Goal: Task Accomplishment & Management: Complete application form

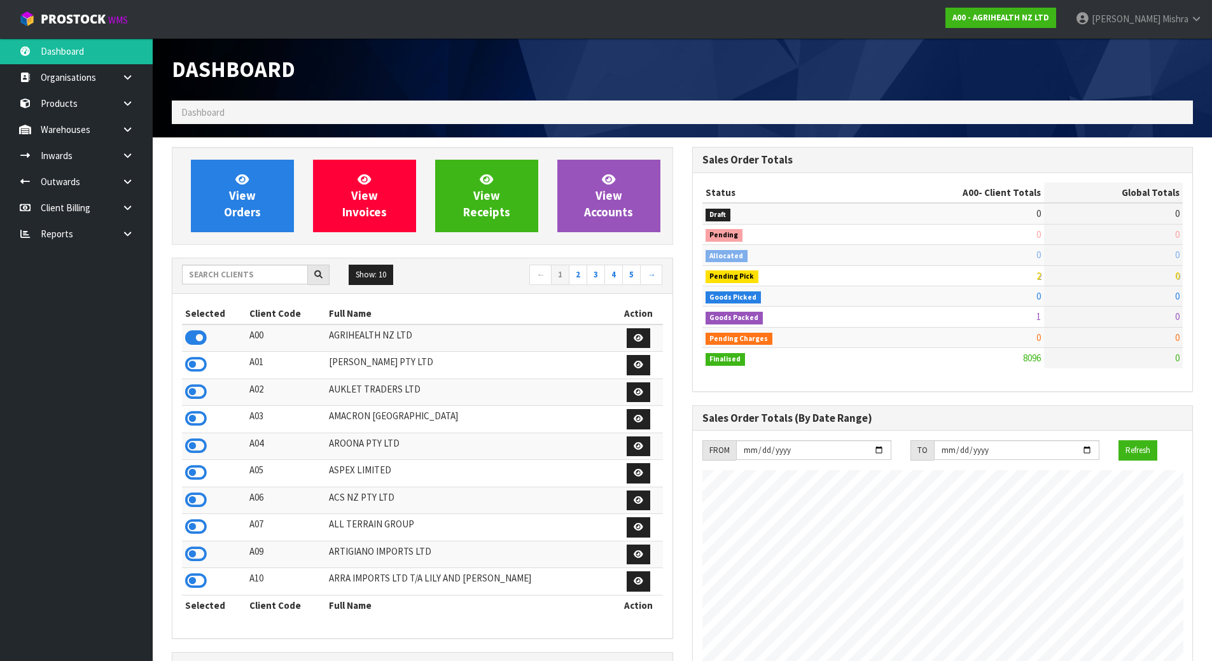
scroll to position [964, 520]
click at [254, 274] on input "text" at bounding box center [245, 275] width 126 height 20
type input "A13"
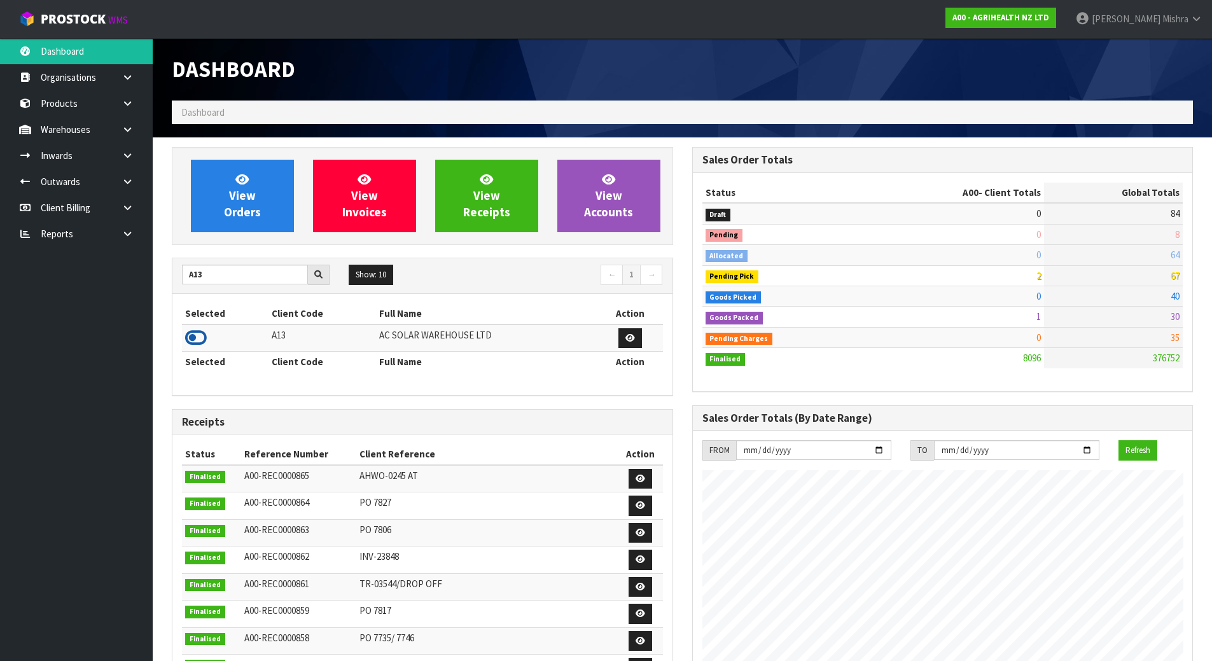
click at [197, 337] on icon at bounding box center [196, 337] width 22 height 19
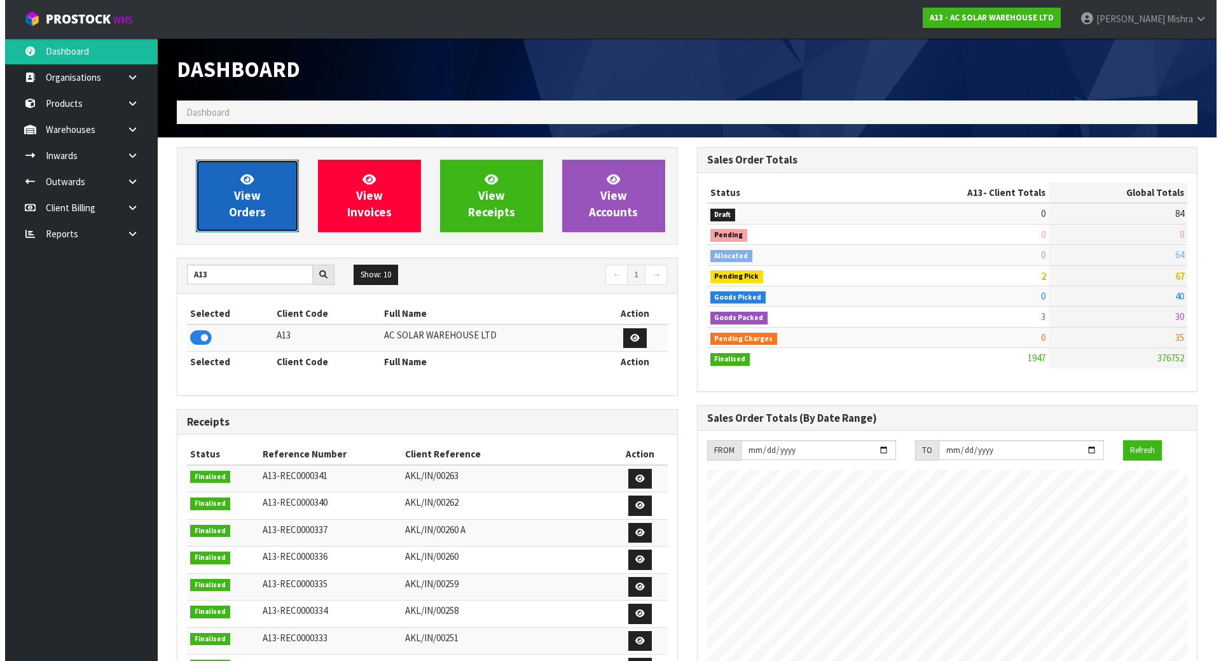
scroll to position [1005, 520]
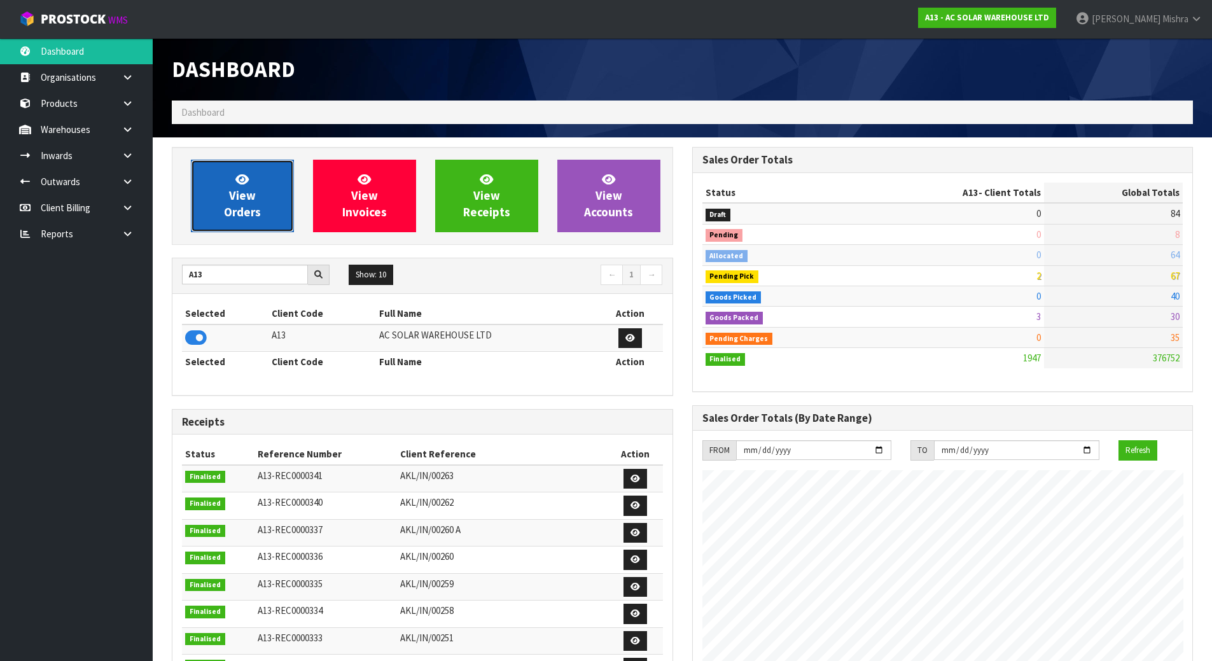
click at [237, 214] on span "View Orders" at bounding box center [242, 196] width 37 height 48
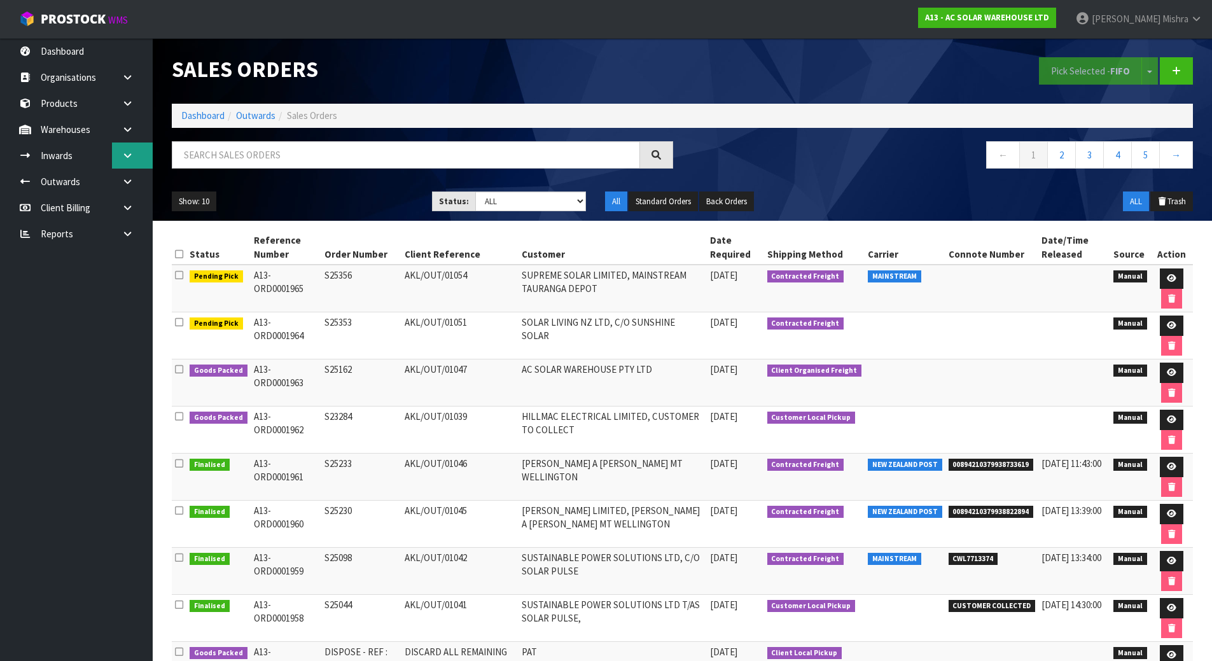
click at [125, 158] on icon at bounding box center [128, 156] width 12 height 10
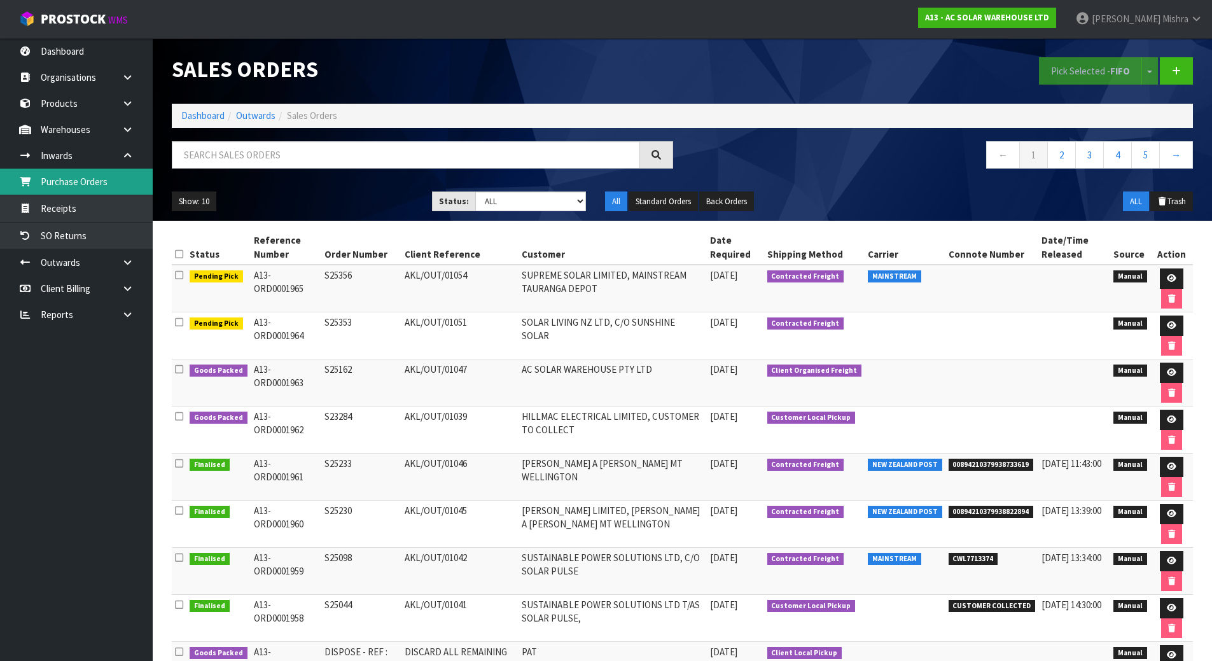
click at [110, 180] on link "Purchase Orders" at bounding box center [76, 182] width 153 height 26
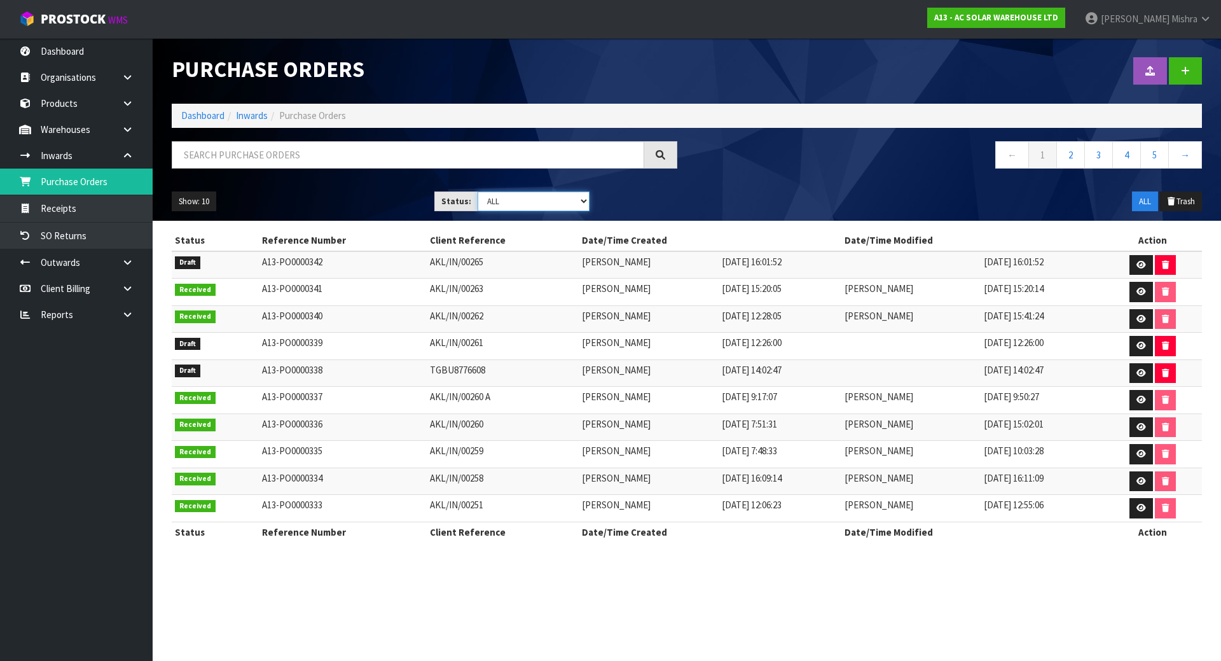
click at [515, 202] on select "Draft Pending Received Cancelled ALL" at bounding box center [534, 201] width 113 height 20
click at [528, 209] on select "Draft Pending Received Cancelled ALL" at bounding box center [534, 201] width 113 height 20
select select "string:0"
click at [478, 191] on select "Draft Pending Received Cancelled ALL" at bounding box center [534, 201] width 113 height 20
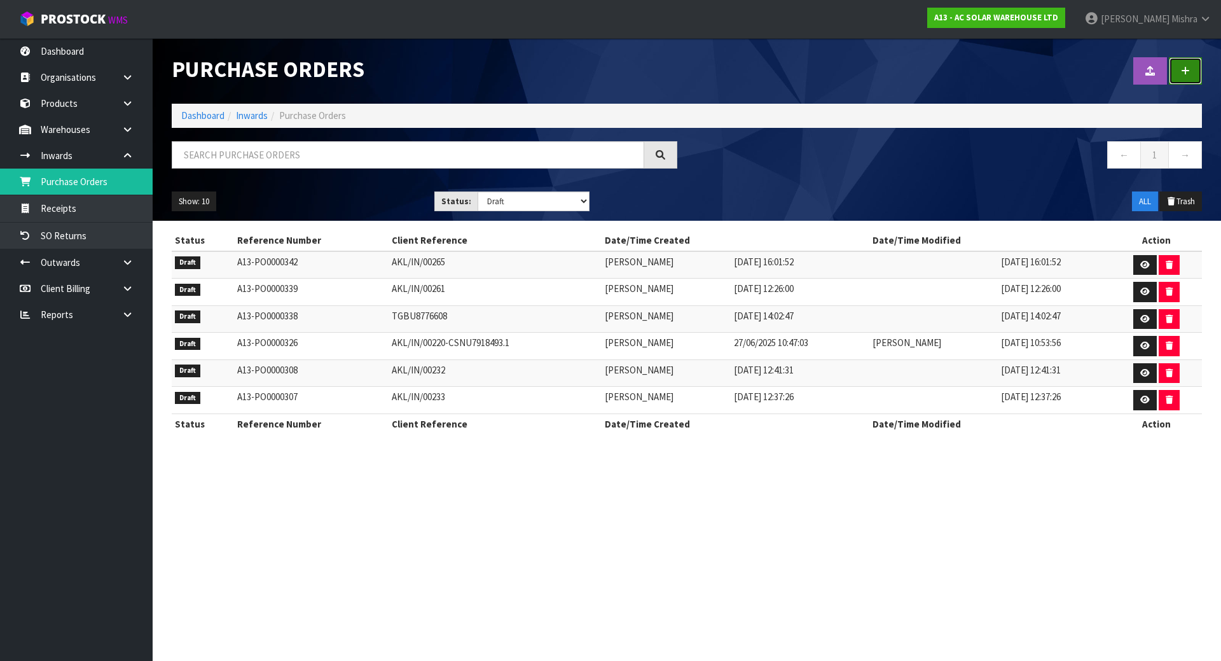
click at [1193, 63] on link at bounding box center [1185, 70] width 33 height 27
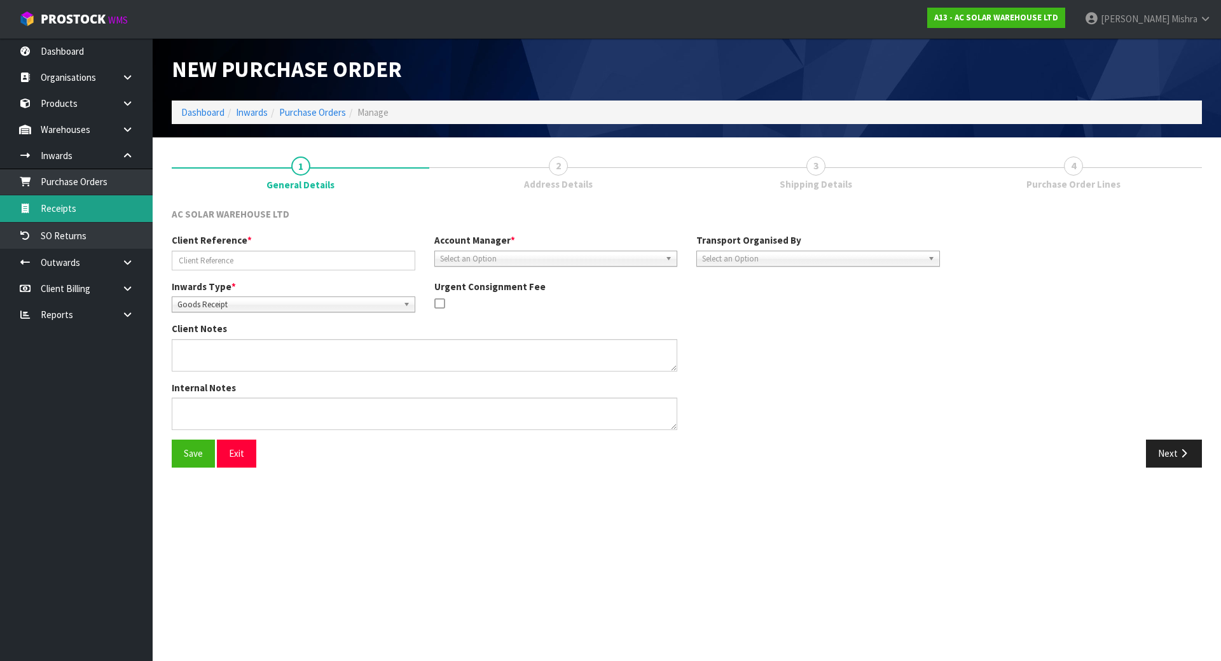
click at [80, 203] on link "Receipts" at bounding box center [76, 208] width 153 height 26
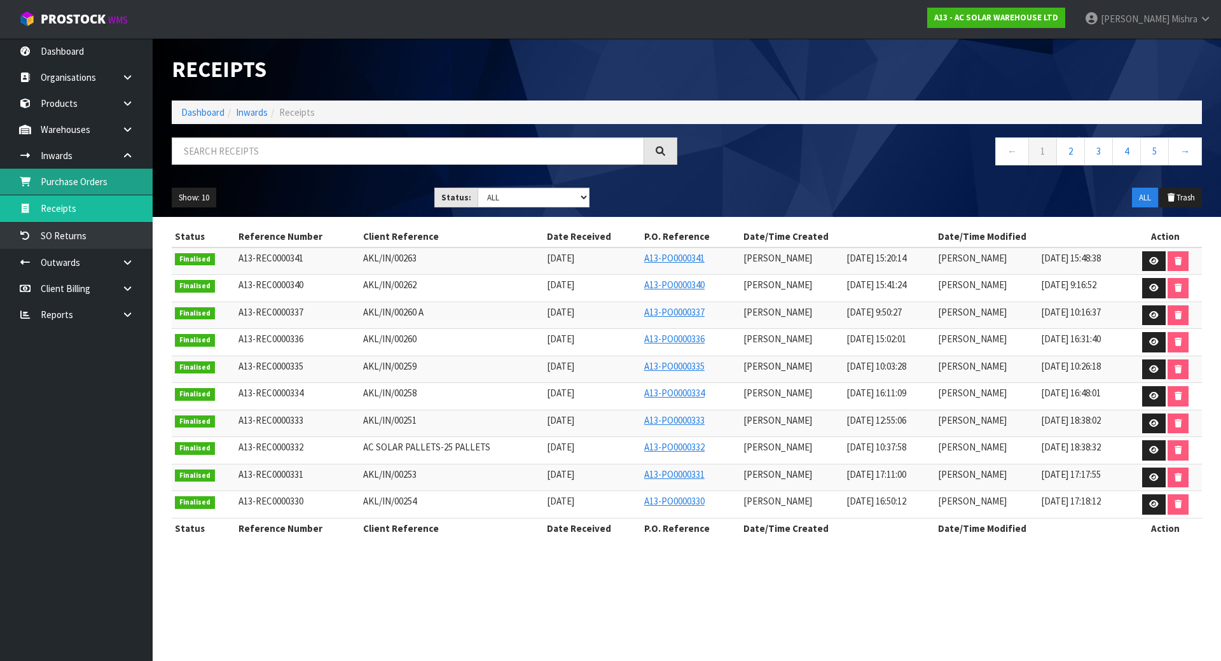
click at [65, 190] on link "Purchase Orders" at bounding box center [76, 182] width 153 height 26
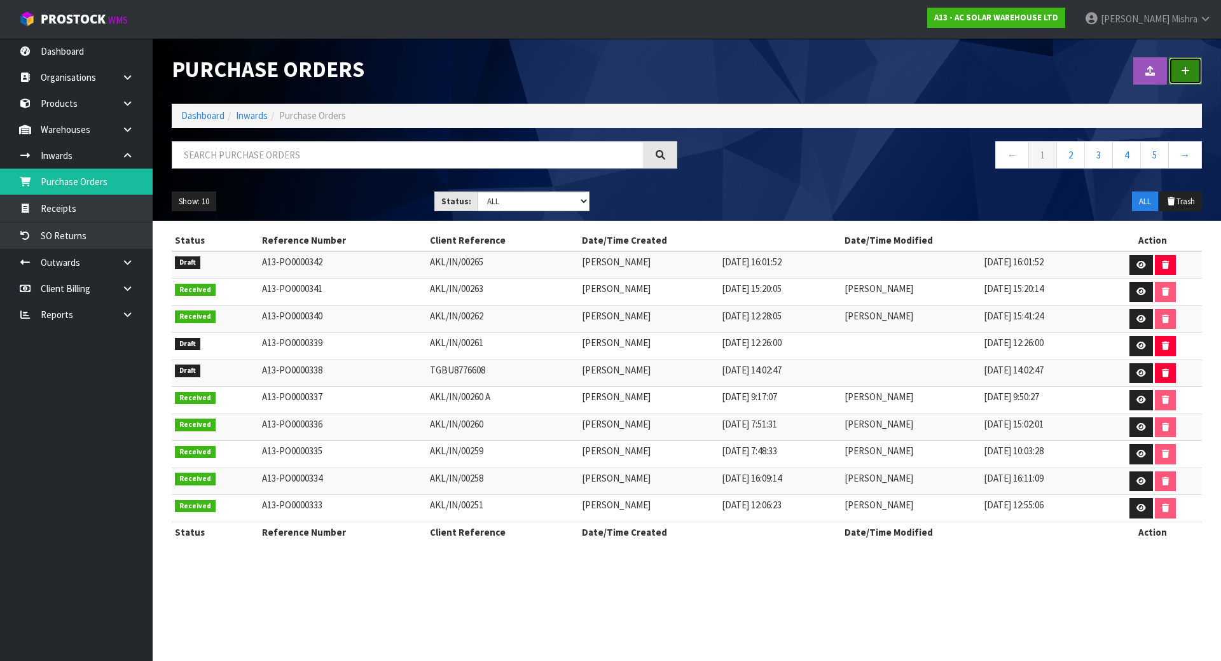
click at [1183, 68] on icon at bounding box center [1185, 71] width 9 height 10
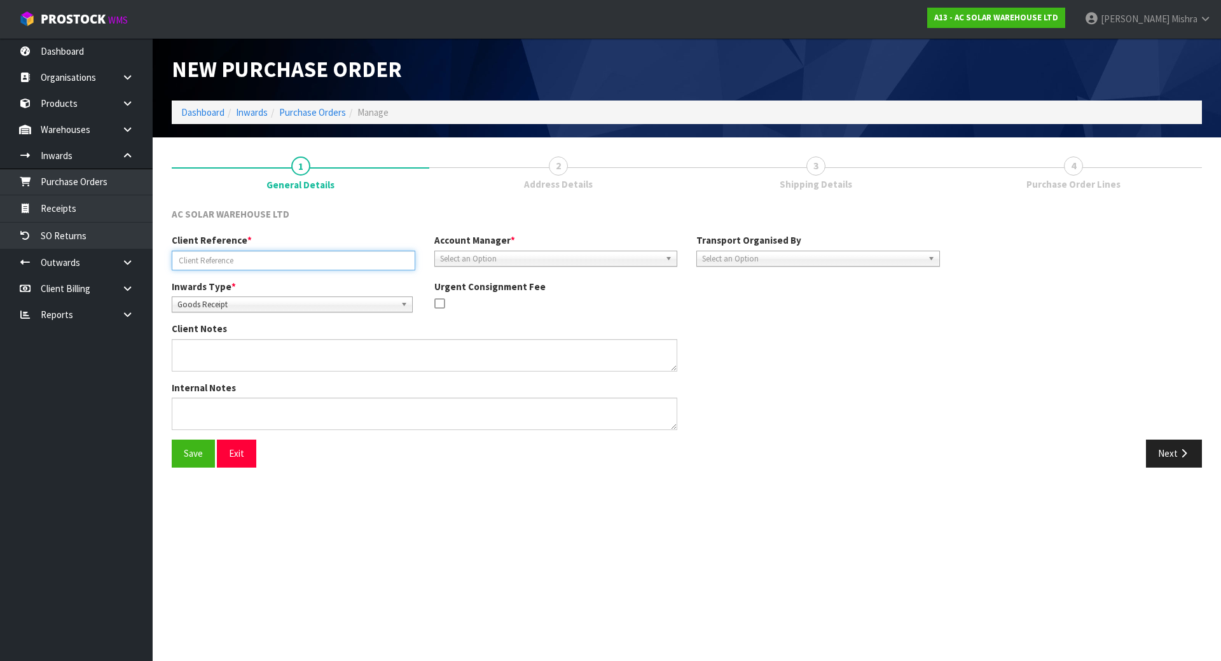
click at [294, 265] on input "text" at bounding box center [294, 261] width 244 height 20
paste input "AKL/IN/00264"
type input "AKL/IN/00264"
click at [557, 258] on span "Select an Option" at bounding box center [550, 258] width 221 height 15
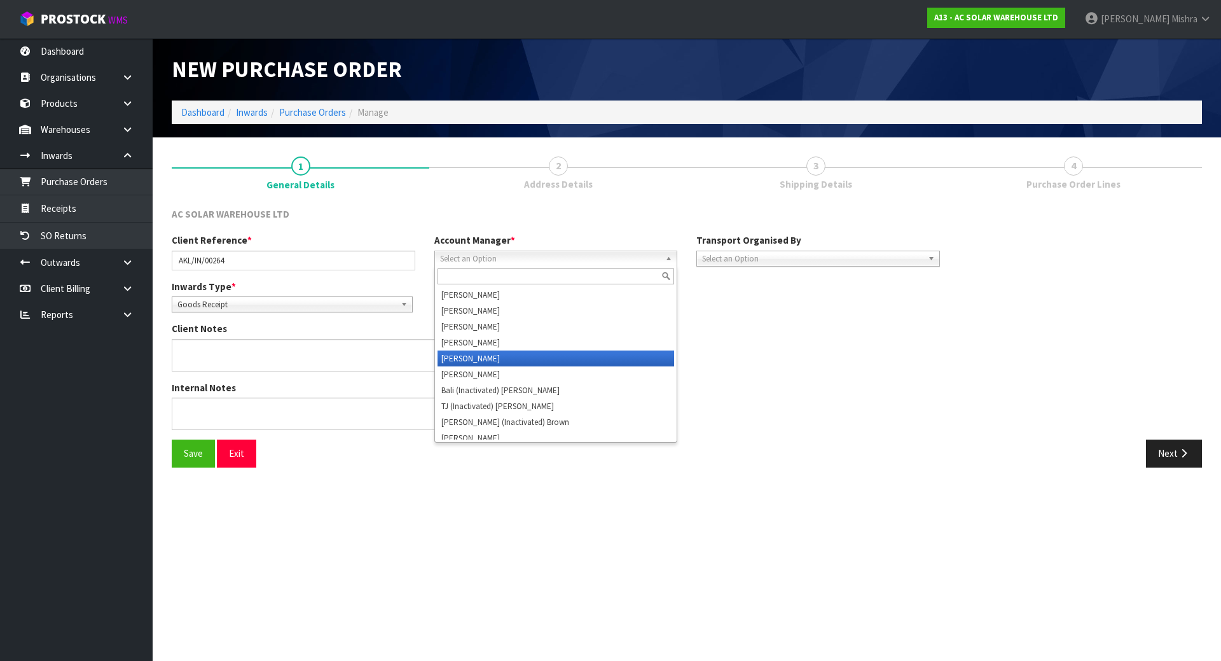
click at [556, 359] on li "[PERSON_NAME]" at bounding box center [556, 359] width 237 height 16
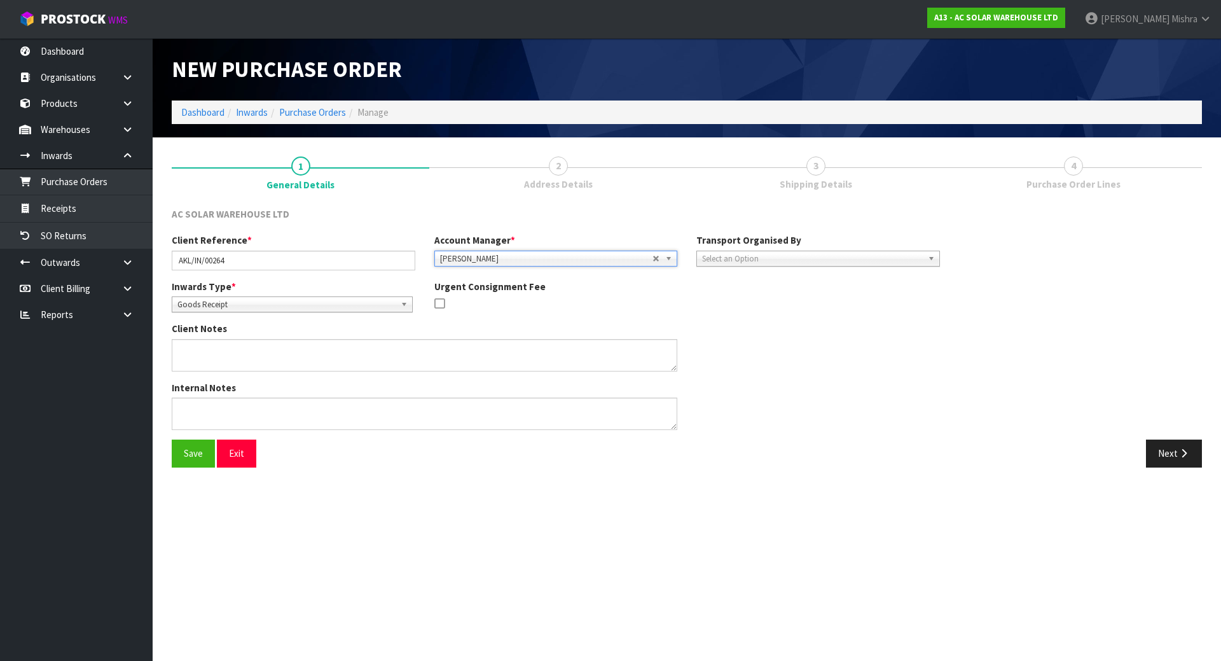
click at [788, 253] on span "Select an Option" at bounding box center [812, 258] width 221 height 15
click at [787, 326] on li "Client" at bounding box center [818, 327] width 237 height 16
click at [1167, 448] on button "Next" at bounding box center [1174, 453] width 56 height 27
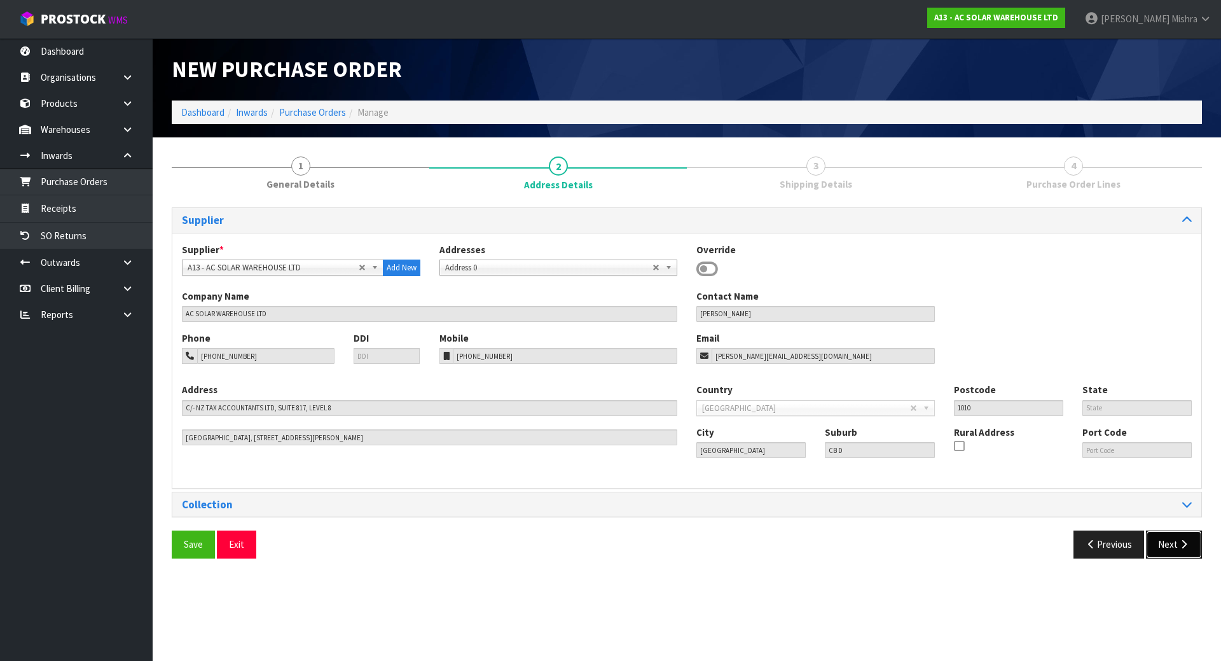
click at [1174, 543] on button "Next" at bounding box center [1174, 544] width 56 height 27
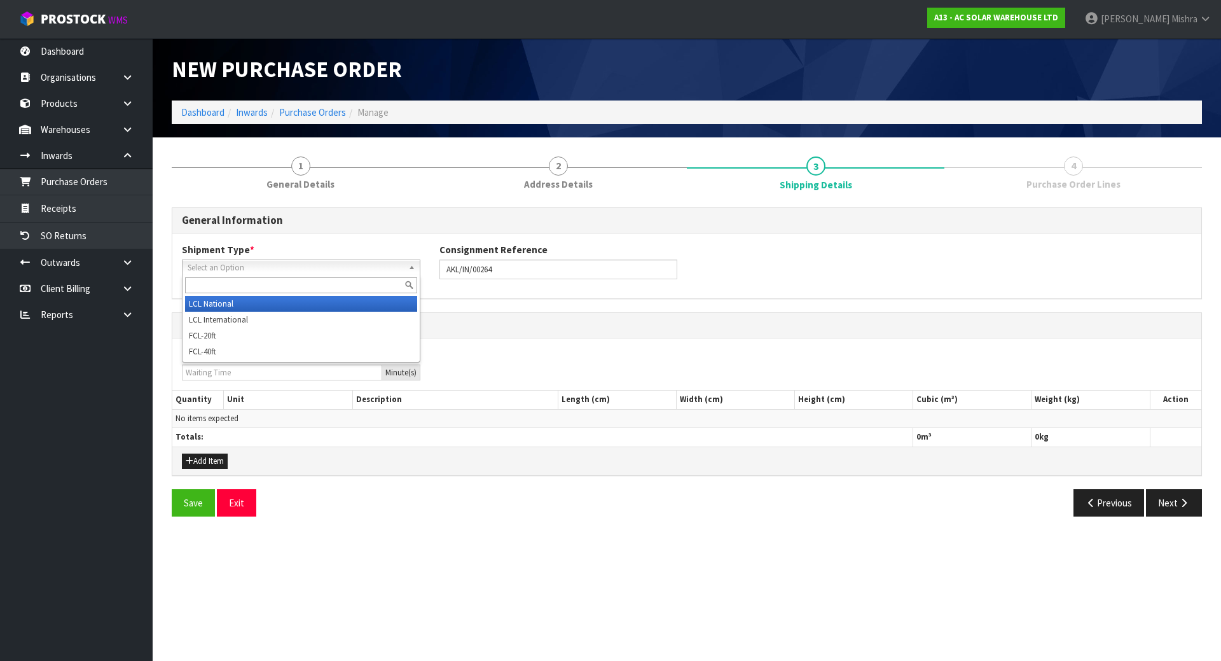
click at [214, 264] on span "Select an Option" at bounding box center [296, 267] width 216 height 15
click at [228, 306] on li "LCL National" at bounding box center [301, 304] width 232 height 16
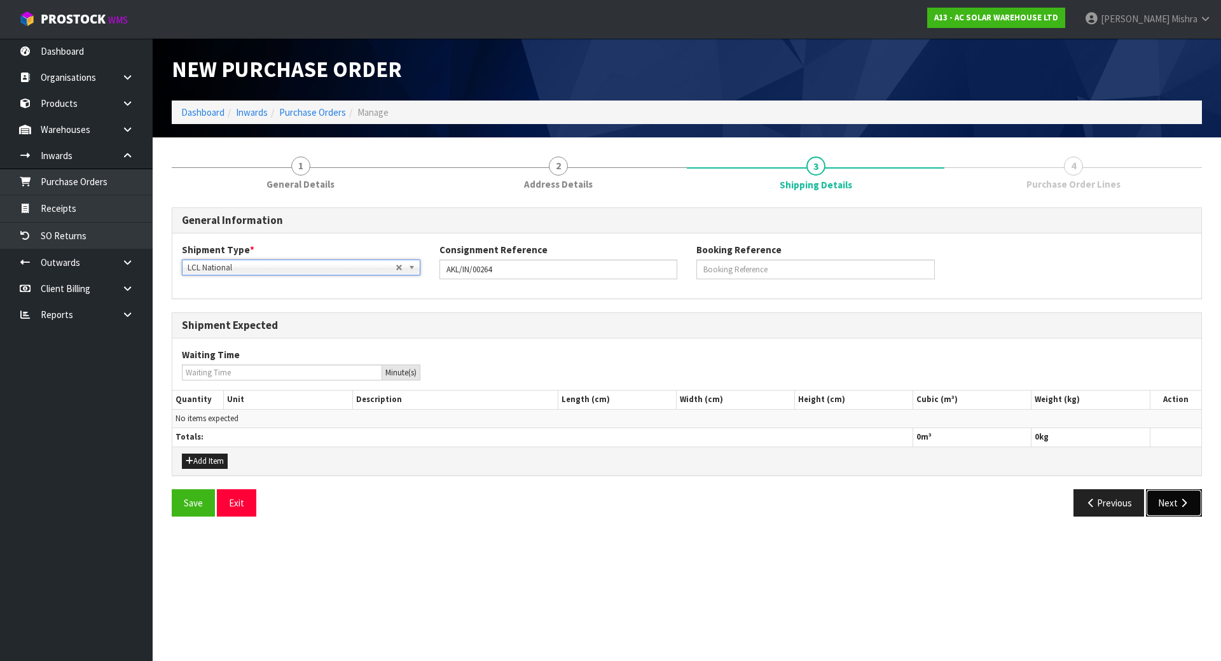
click at [1192, 493] on button "Next" at bounding box center [1174, 502] width 56 height 27
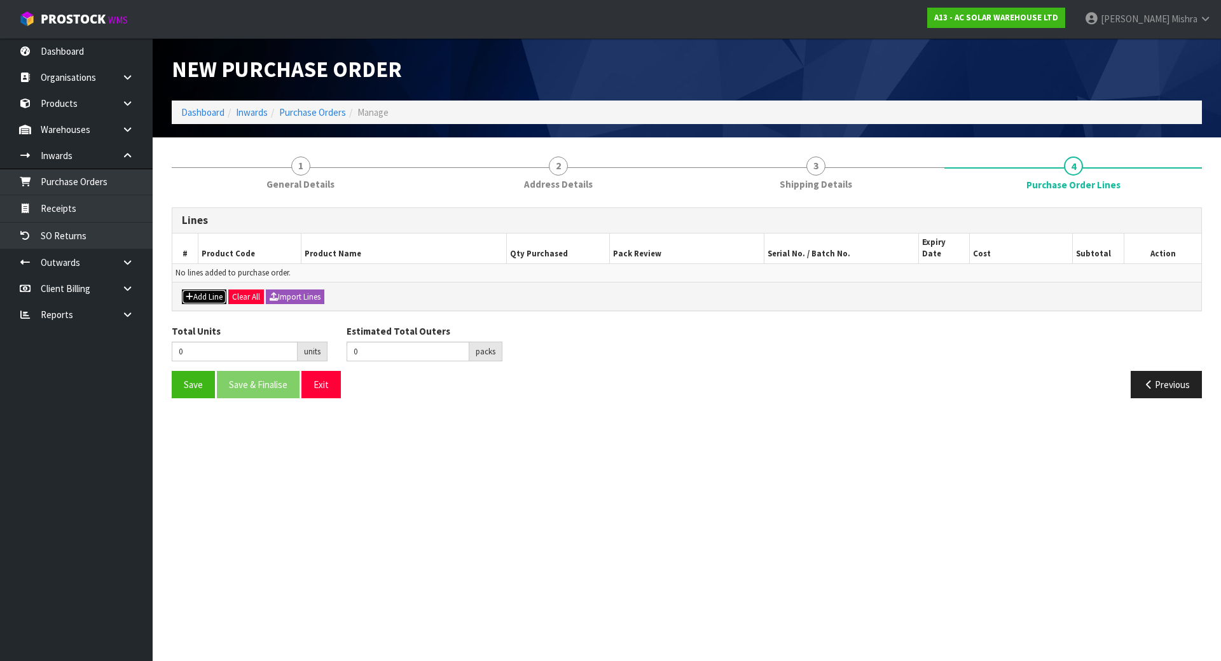
click at [200, 289] on button "Add Line" at bounding box center [204, 296] width 45 height 15
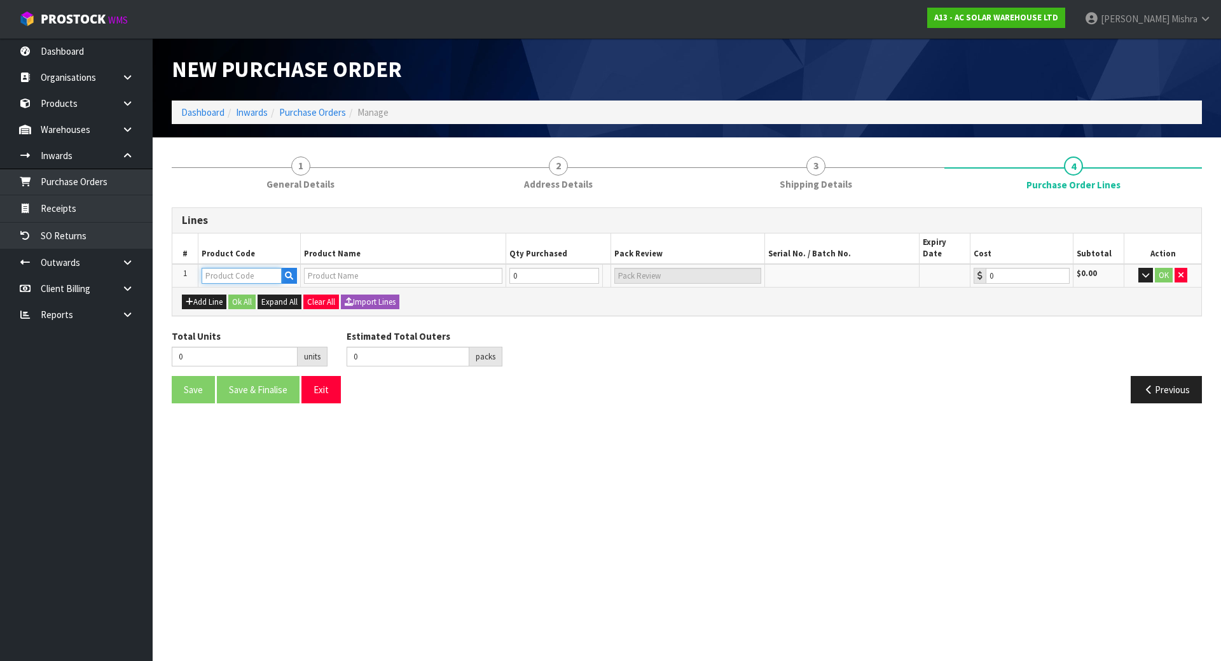
click at [234, 268] on input "text" at bounding box center [242, 276] width 80 height 16
type input "3196"
type input "ENPHASE IQ8AC MICROINVERTER (360W) IQ8AC-72-M-INT"
type input "0.00"
type input "3196"
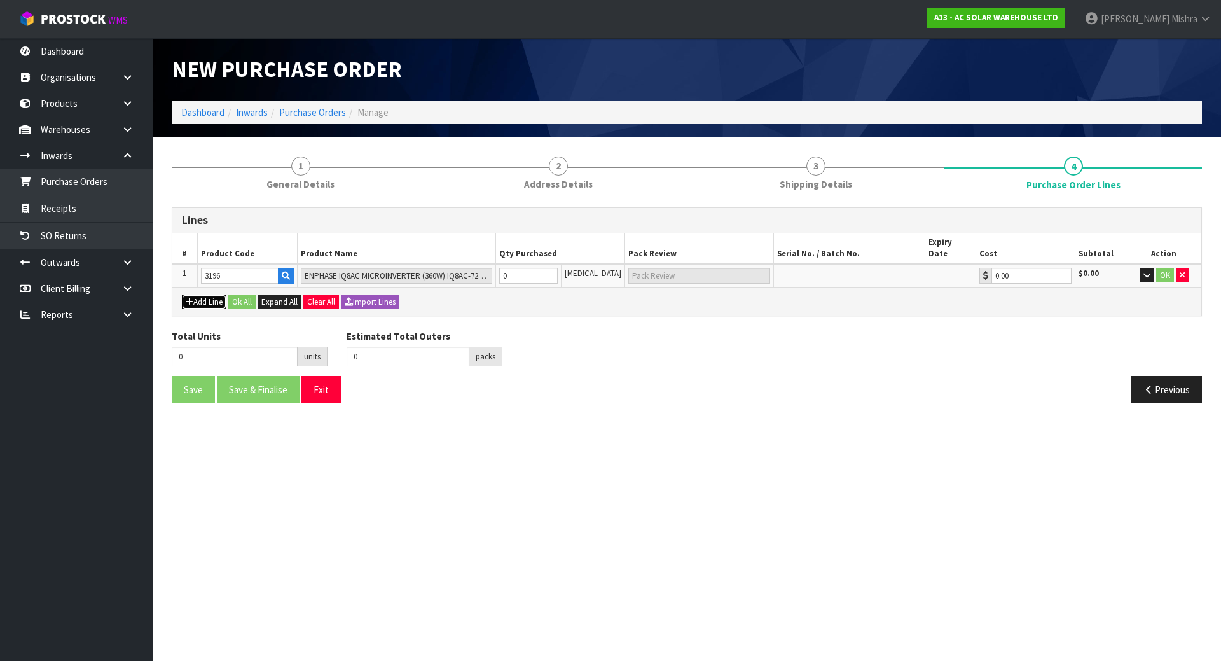
click at [194, 295] on button "Add Line" at bounding box center [204, 302] width 45 height 15
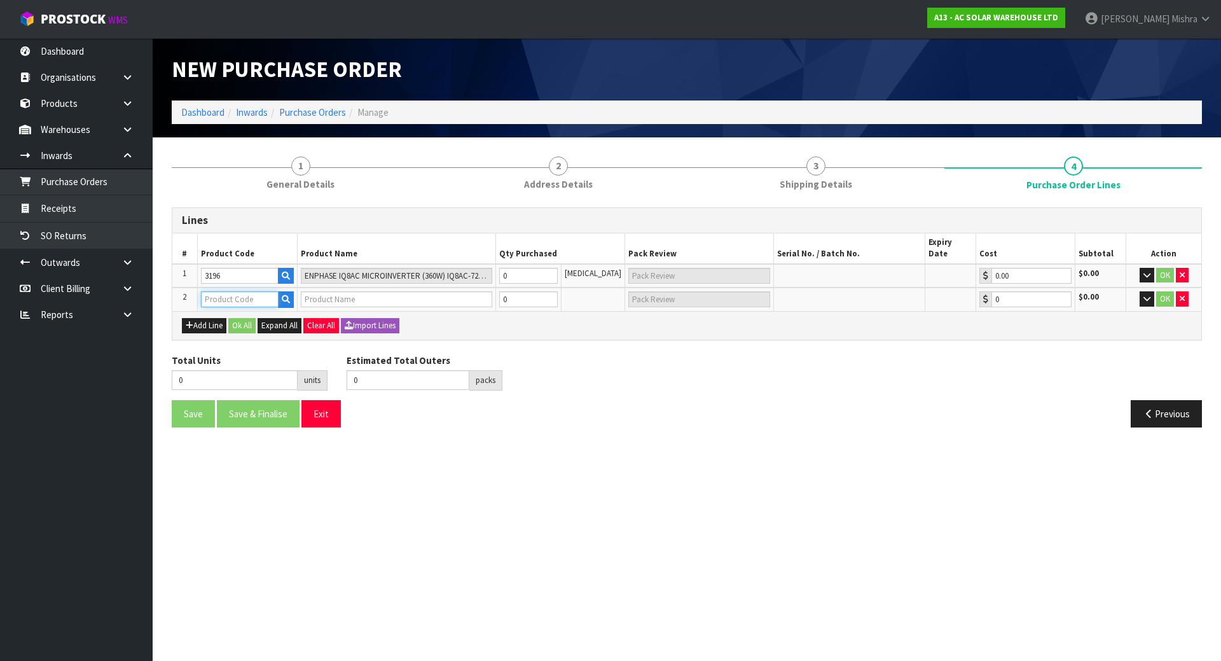
click at [225, 291] on input "text" at bounding box center [240, 299] width 78 height 16
type input "3701"
type input "ACSW-ACC-V2 AC CABLE COUPLER V2 SINGLE & THREE PHASE"
type input "0.00"
type input "3701"
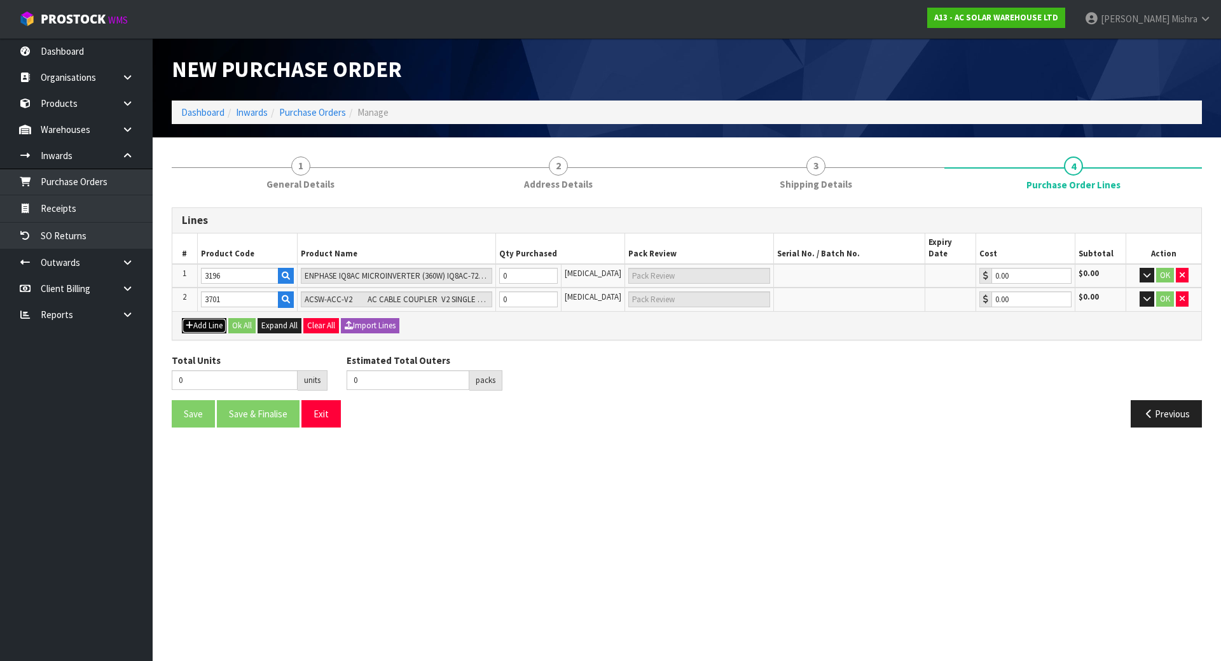
click at [202, 318] on button "Add Line" at bounding box center [204, 325] width 45 height 15
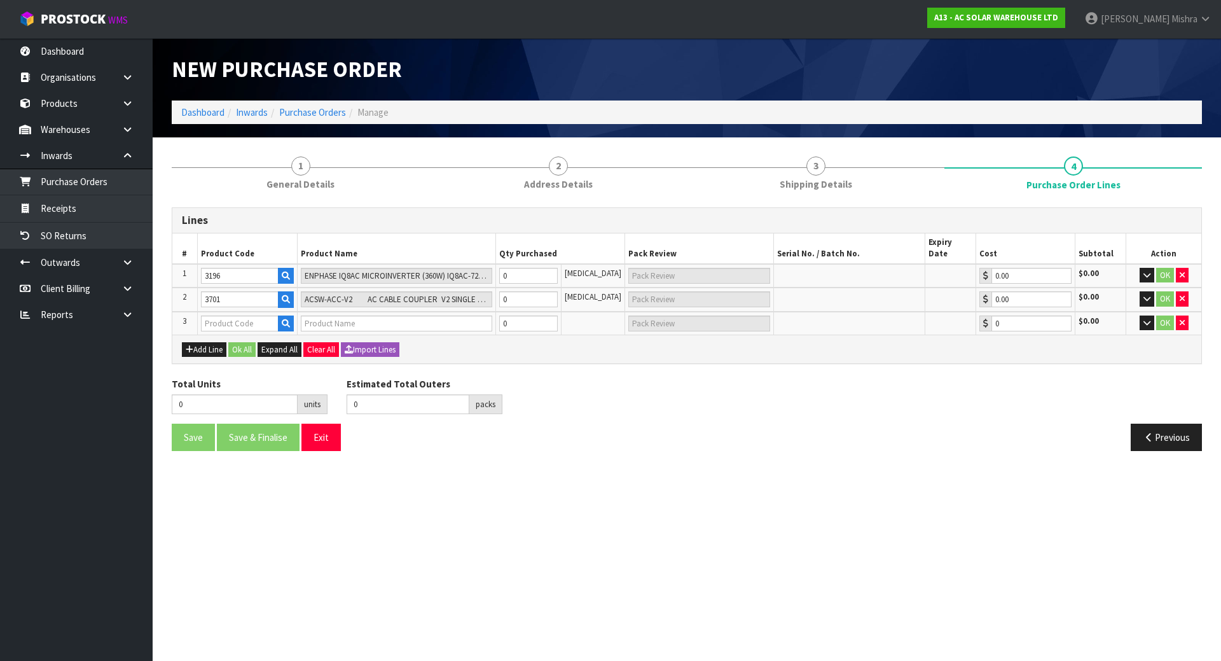
click at [202, 354] on div "Lines # Product Code Product Name Qty Purchased Pack Review Serial No. / Batch …" at bounding box center [687, 334] width 1031 height 254
click at [205, 346] on div "Add Line Ok All Expand All Clear All Import Lines" at bounding box center [686, 349] width 1029 height 29
click at [209, 342] on button "Add Line" at bounding box center [204, 349] width 45 height 15
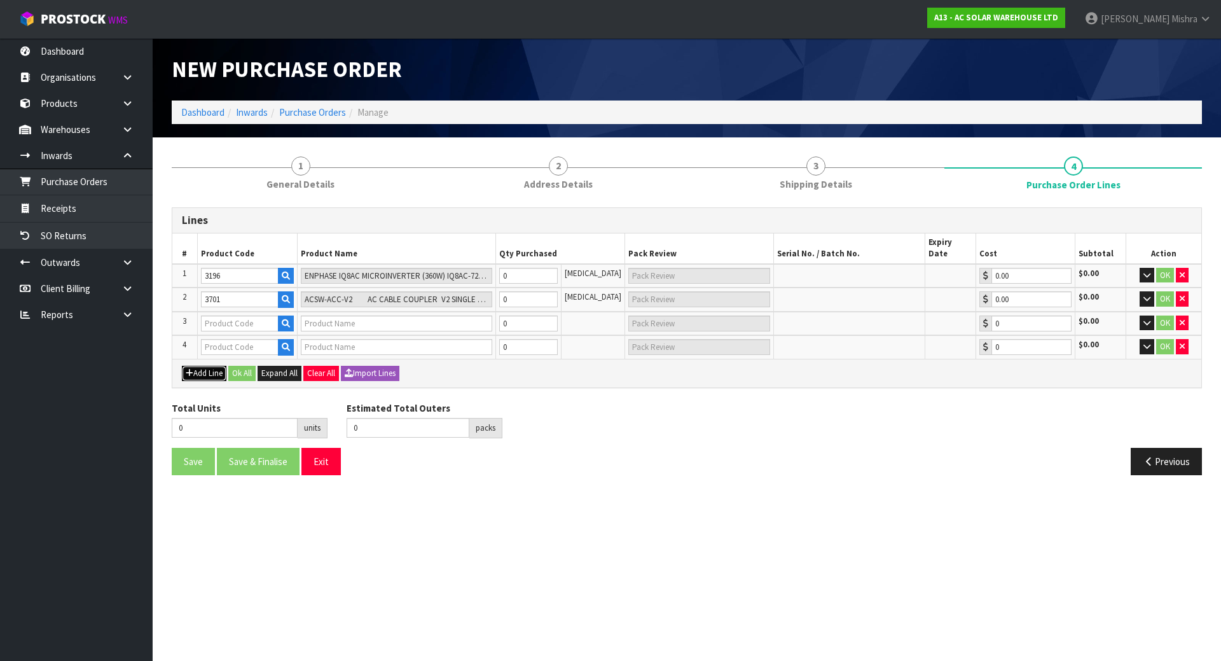
click at [182, 366] on button "Add Line" at bounding box center [204, 373] width 45 height 15
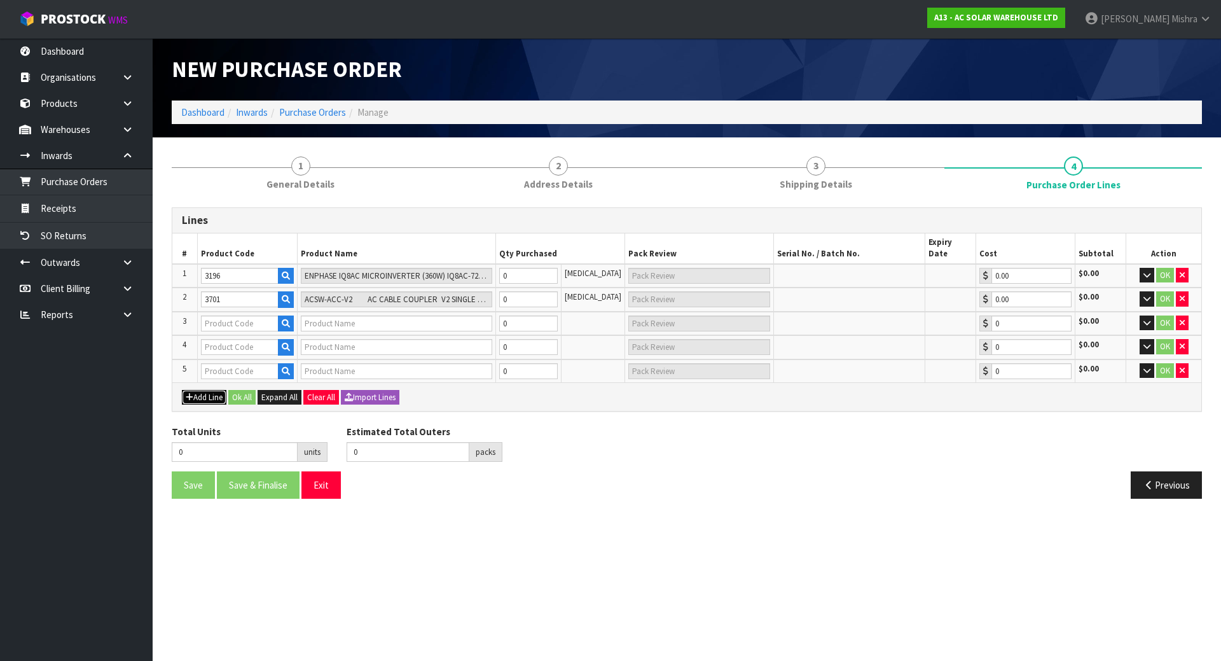
click at [182, 390] on button "Add Line" at bounding box center [204, 397] width 45 height 15
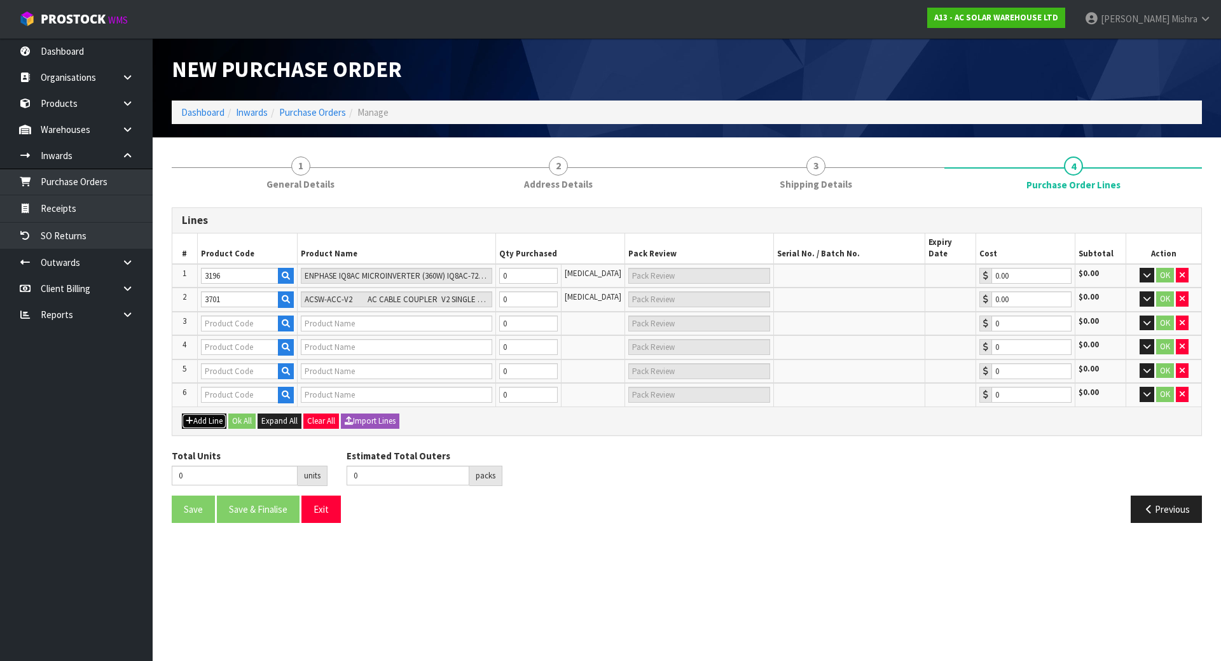
click at [182, 413] on button "Add Line" at bounding box center [204, 420] width 45 height 15
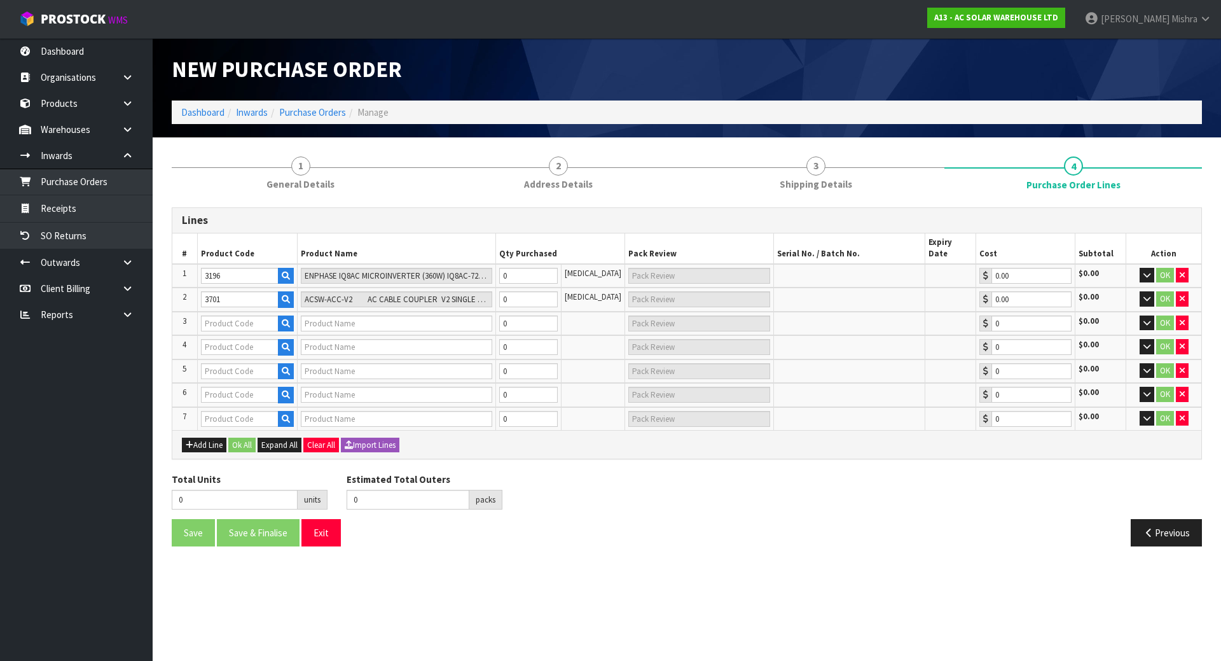
click at [228, 320] on td at bounding box center [247, 324] width 100 height 24
click at [233, 316] on input "text" at bounding box center [240, 324] width 78 height 16
type input "1286"
type input "ENV-S-WM-230ENPHASE ENVOY-S METERED + DRM"
type input "0.00"
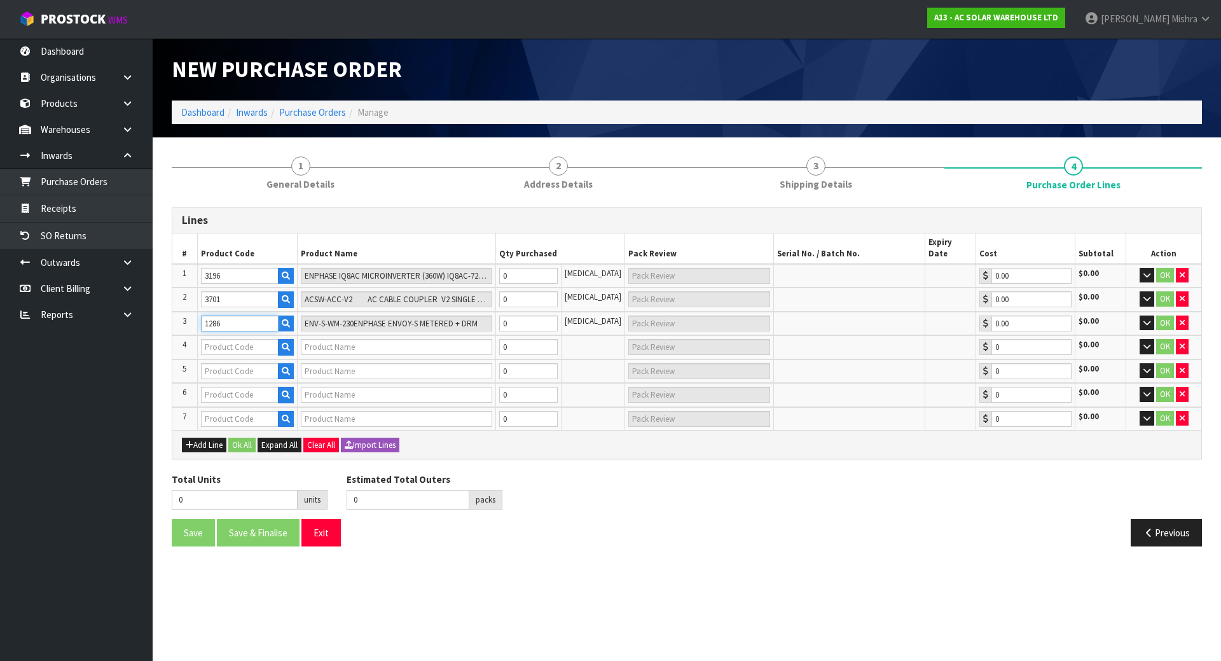
type input "1286"
click at [227, 340] on input "text" at bounding box center [240, 347] width 78 height 16
type input "1294"
type input "Q-25-10-240 - ENPHASE Q CABLE - PORTRAIT (SINGLE PHASE)"
type input "0.00"
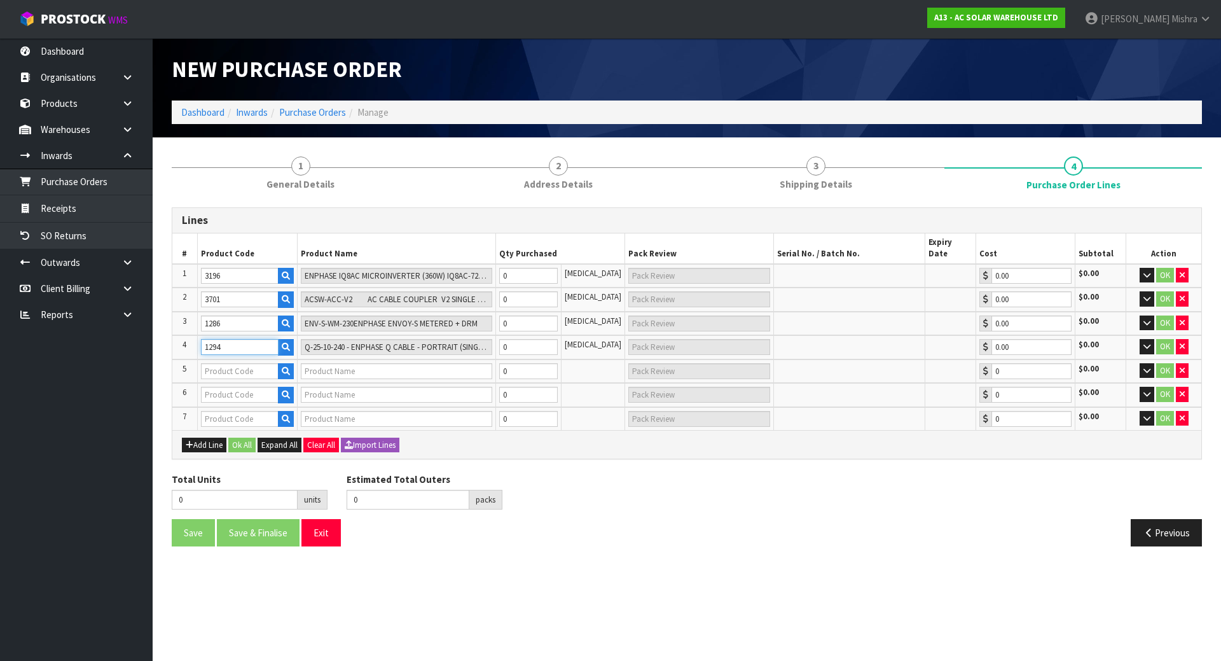
type input "1294"
drag, startPoint x: 232, startPoint y: 359, endPoint x: 237, endPoint y: 352, distance: 7.8
click at [232, 363] on input "text" at bounding box center [240, 371] width 78 height 16
type input "1300"
type input "Q-RELAY-1P-INT - ENPHASE Q RELAY (20A SINGLE PHASE)"
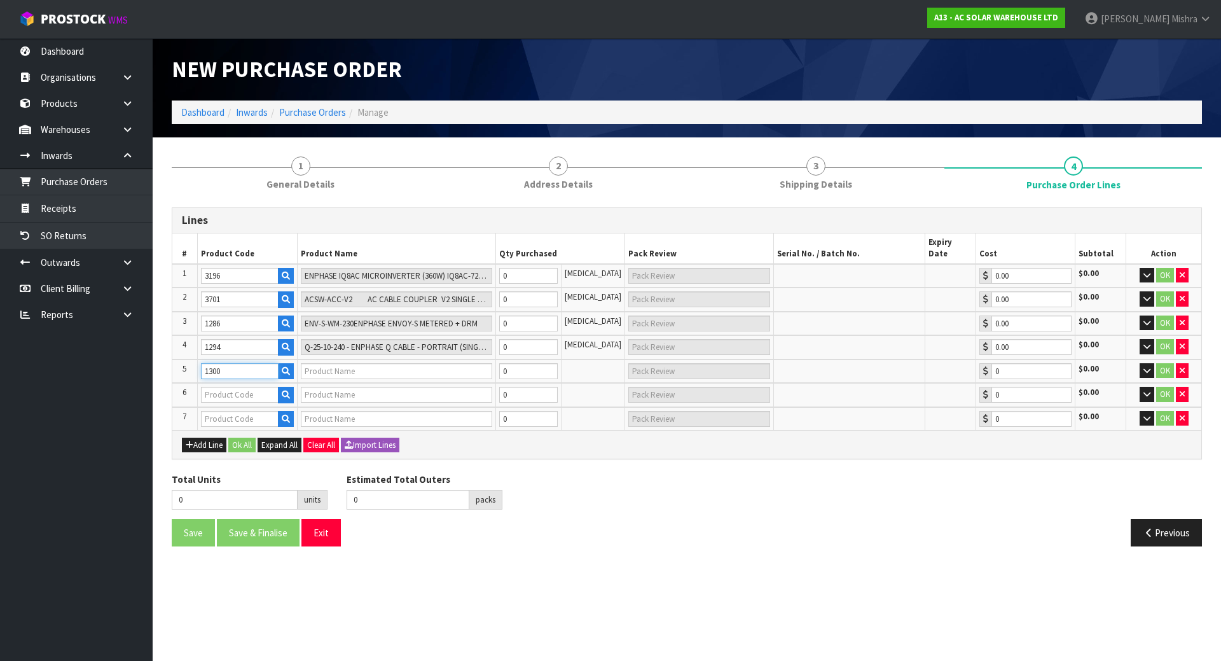
type input "0.00"
type input "1300"
click at [208, 387] on input "text" at bounding box center [240, 395] width 78 height 16
type input "1308"
type input "ET-CLIP-100 - ENPHASE STAINLESS STEEL CABLE CLIPS (BAG OF 100)"
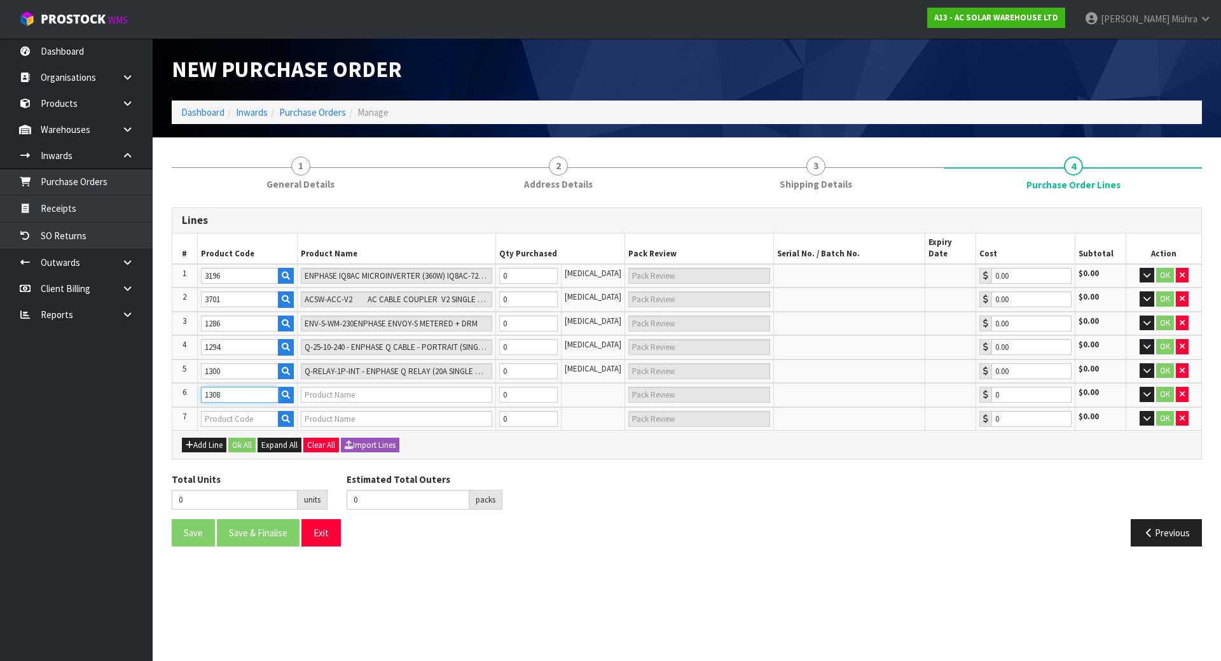
type input "0.00"
type input "1308"
click at [1180, 414] on icon "button" at bounding box center [1182, 418] width 5 height 8
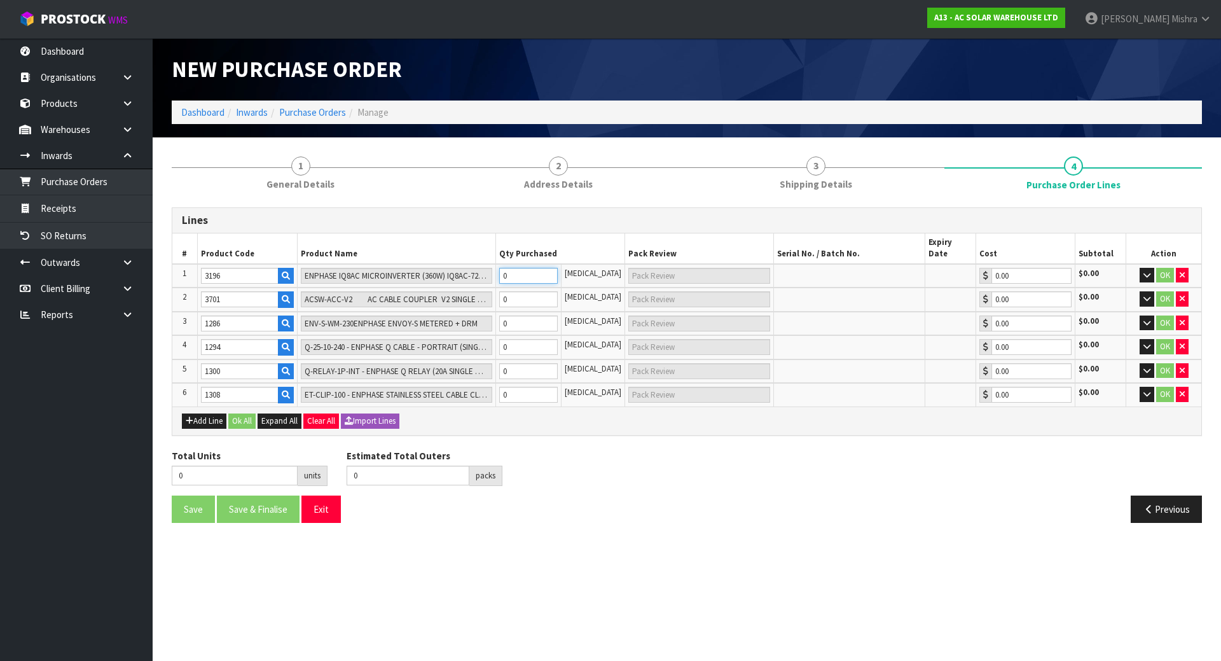
click at [482, 265] on tr "1 3196 ENPHASE IQ8AC MICROINVERTER (360W) IQ8AC-72-M-INT 0 [MEDICAL_DATA] 0.00 …" at bounding box center [686, 276] width 1029 height 24
type input "1"
type input "1 [MEDICAL_DATA]"
type input "15"
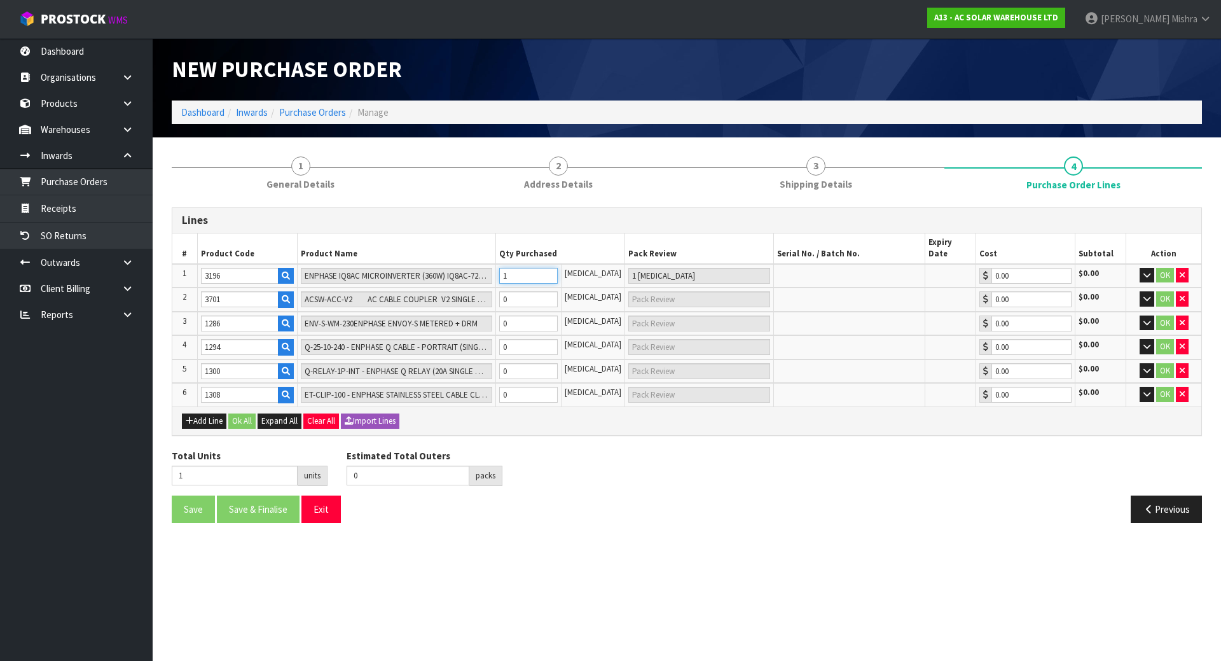
type input "15"
type input "15 [MEDICAL_DATA]"
type input "15"
drag, startPoint x: 531, startPoint y: 289, endPoint x: 465, endPoint y: 297, distance: 66.7
click at [465, 297] on tr "2 3701 ACSW-ACC-V2 AC CABLE COUPLER V2 SINGLE & THREE PHASE 0 [MEDICAL_DATA] 0.…" at bounding box center [686, 300] width 1029 height 24
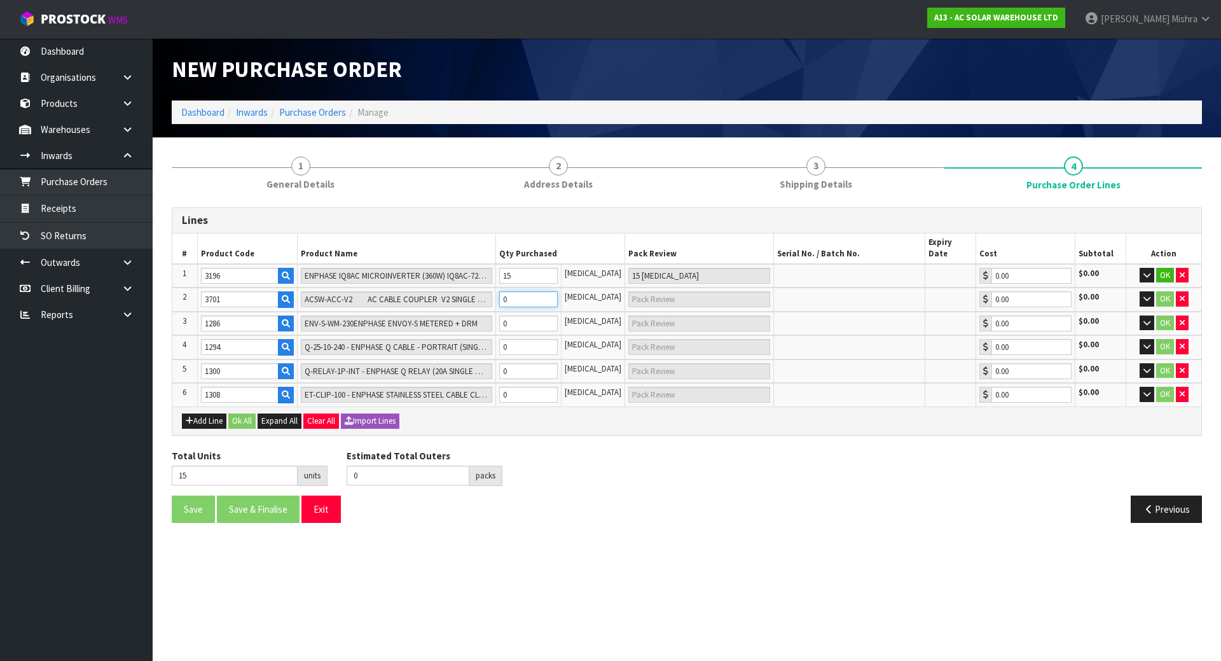
type input "19"
type input "4"
type input "4 [MEDICAL_DATA]"
type input "4"
click at [469, 312] on tr "3 1286 ENV-S-WM-230ENPHASE ENVOY-S METERED + DRM 0 [MEDICAL_DATA] 0.00 $0.00 OK" at bounding box center [686, 324] width 1029 height 24
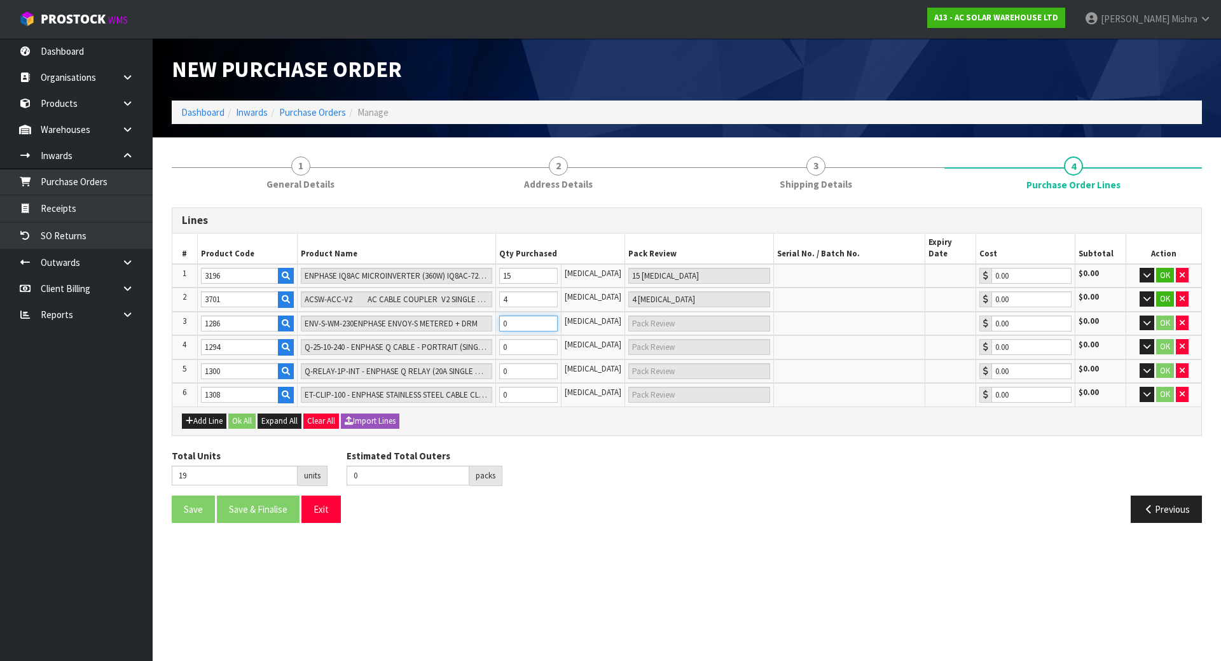
type input "20"
type input "1"
type input "1 SCT"
type input "1"
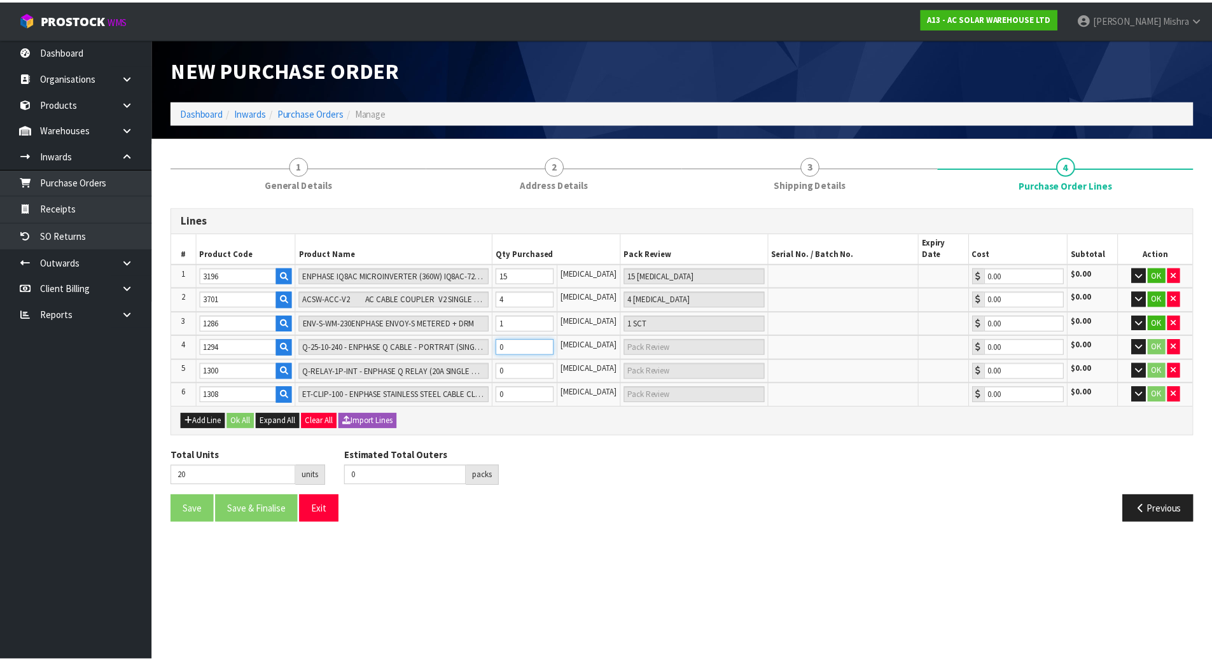
scroll to position [0, 20]
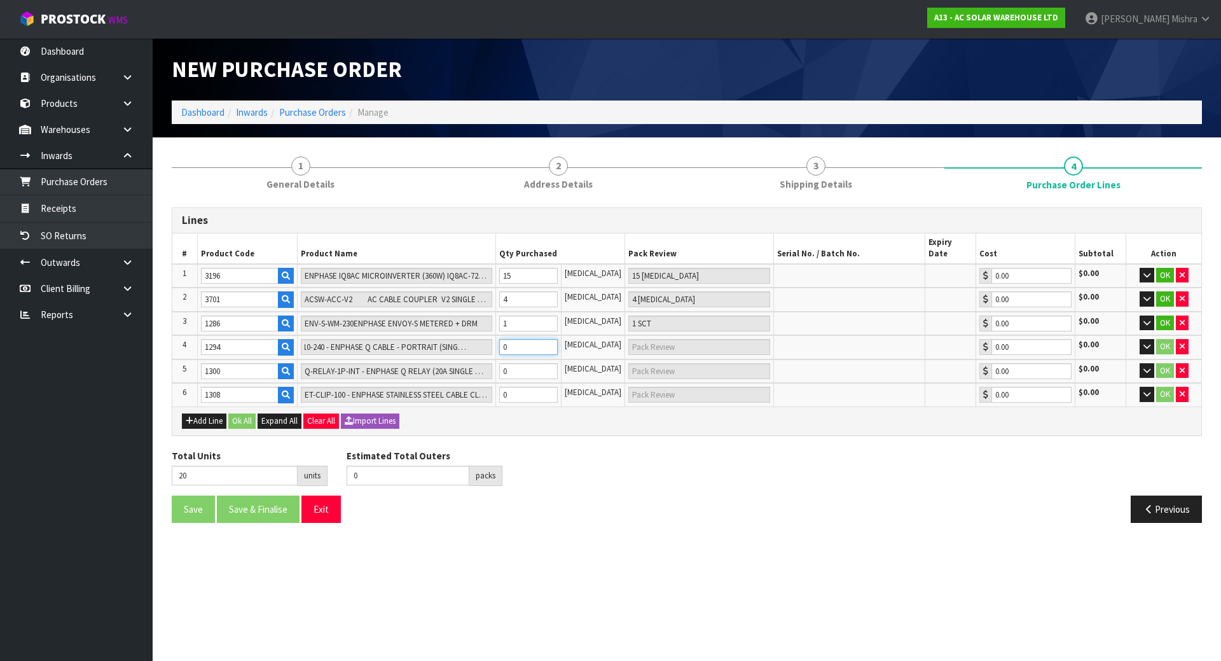
click at [419, 338] on tr "4 1294 Q-25-10-240 - ENPHASE Q CABLE - PORTRAIT (SINGLE PHASE) 0 [MEDICAL_DATA]…" at bounding box center [686, 347] width 1029 height 24
type input "21"
type input "1"
type input "1 [MEDICAL_DATA]"
type input "35"
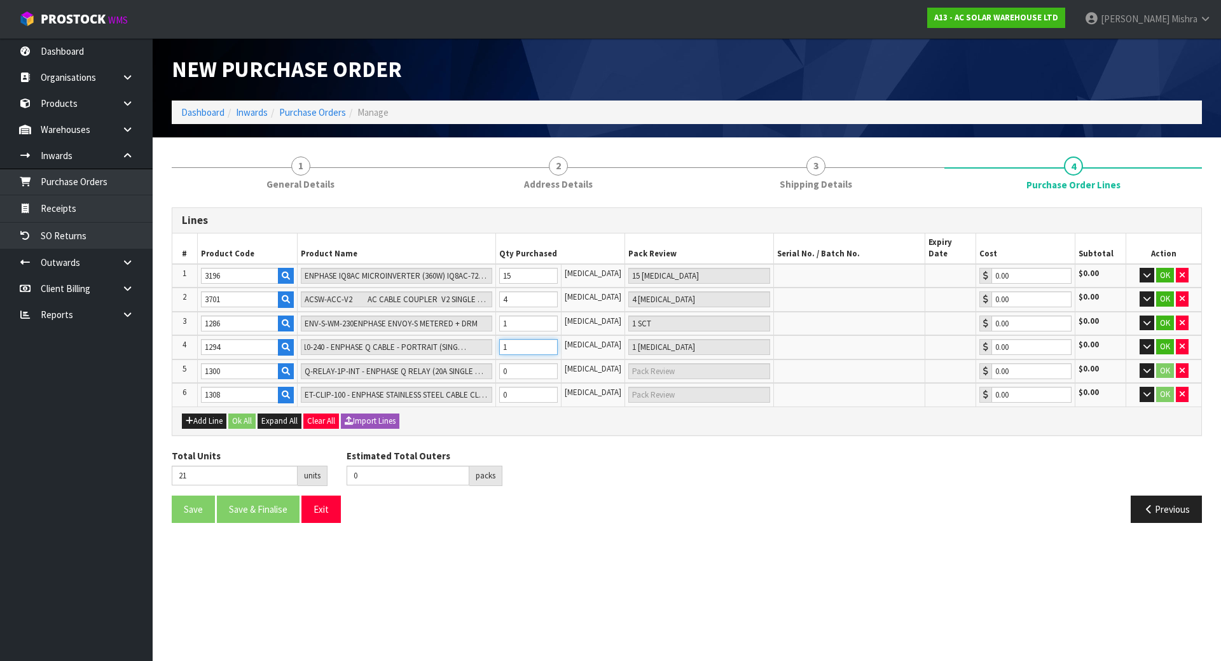
type input "15"
type input "15 [MEDICAL_DATA]"
type input "15"
drag, startPoint x: 536, startPoint y: 365, endPoint x: 444, endPoint y: 368, distance: 92.3
click at [444, 368] on tr "5 1300 Q-RELAY-1P-INT - ENPHASE Q RELAY (20A SINGLE PHASE) 0 [MEDICAL_DATA] 0.0…" at bounding box center [686, 371] width 1029 height 24
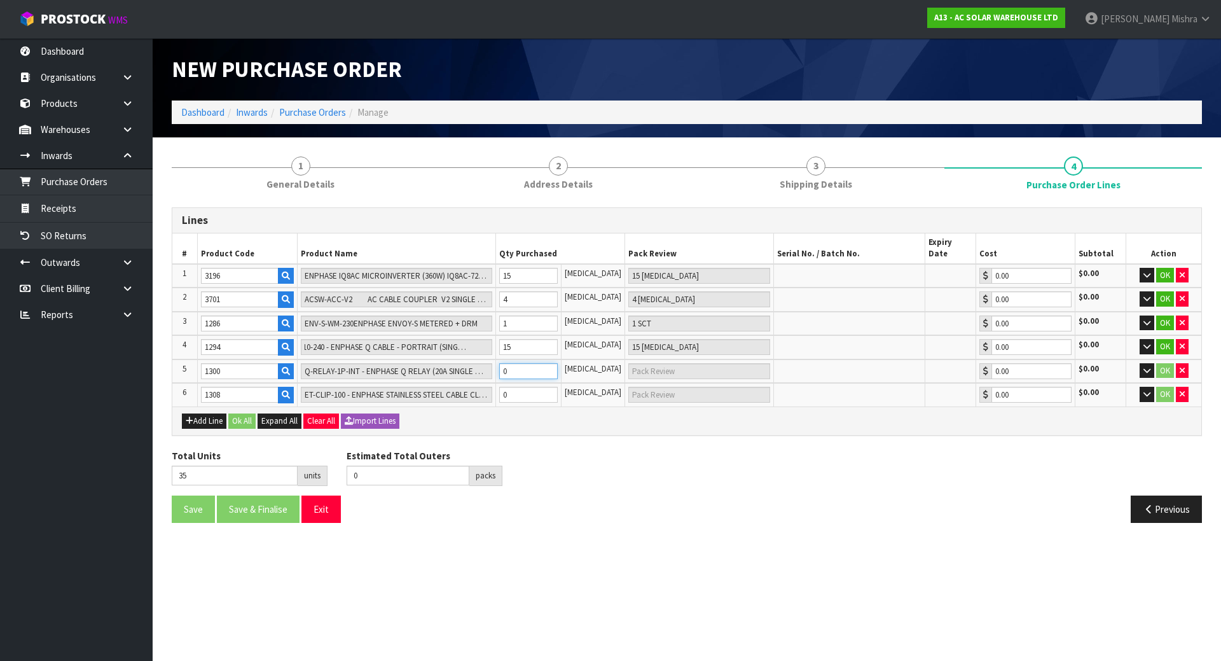
type input "37"
type input "2"
type input "2 SCT"
type input "2"
click at [497, 391] on tr "6 1308 ET-CLIP-100 - ENPHASE STAINLESS STEEL CABLE CLIPS (BAG OF 100) 0 [MEDICA…" at bounding box center [686, 395] width 1029 height 24
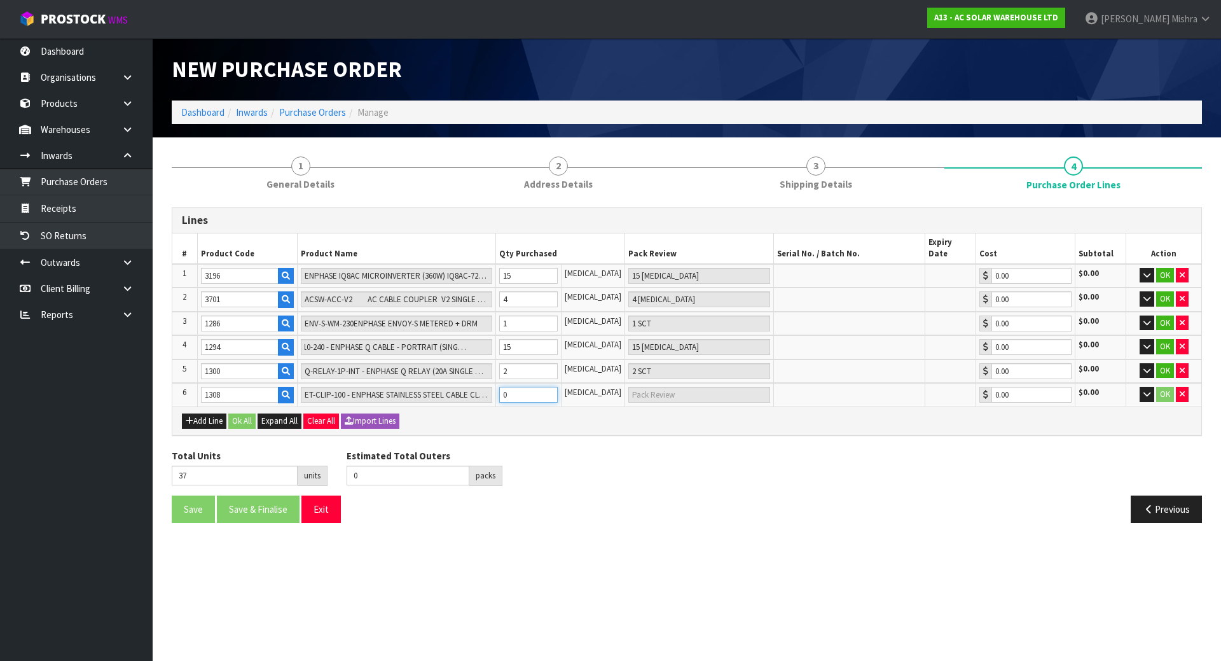
type input "38"
type input "1"
type input "1 [MEDICAL_DATA]"
type input "1"
click at [253, 413] on button "Ok All" at bounding box center [241, 420] width 27 height 15
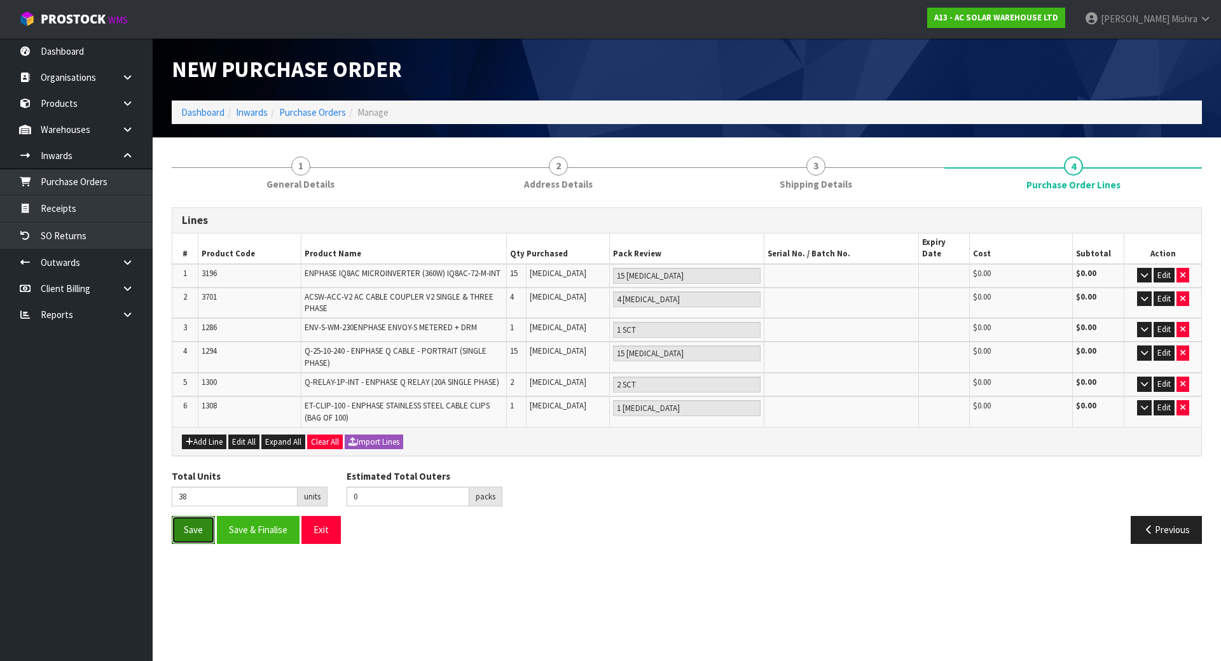
click at [186, 524] on button "Save" at bounding box center [193, 529] width 43 height 27
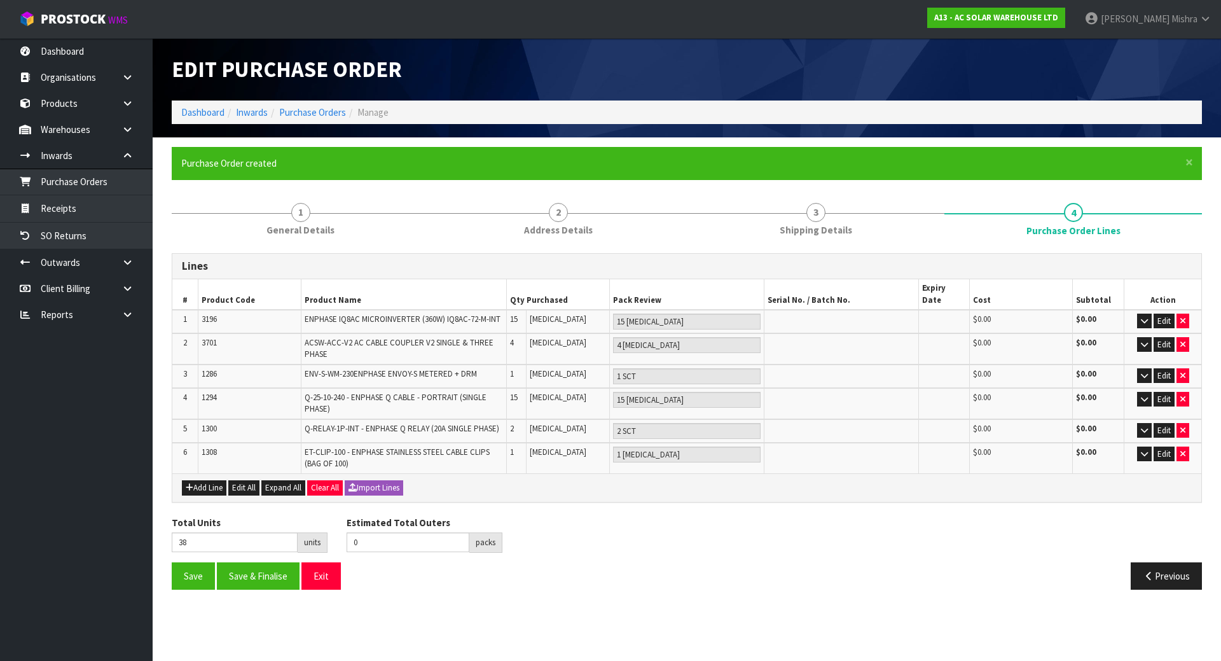
type input "0"
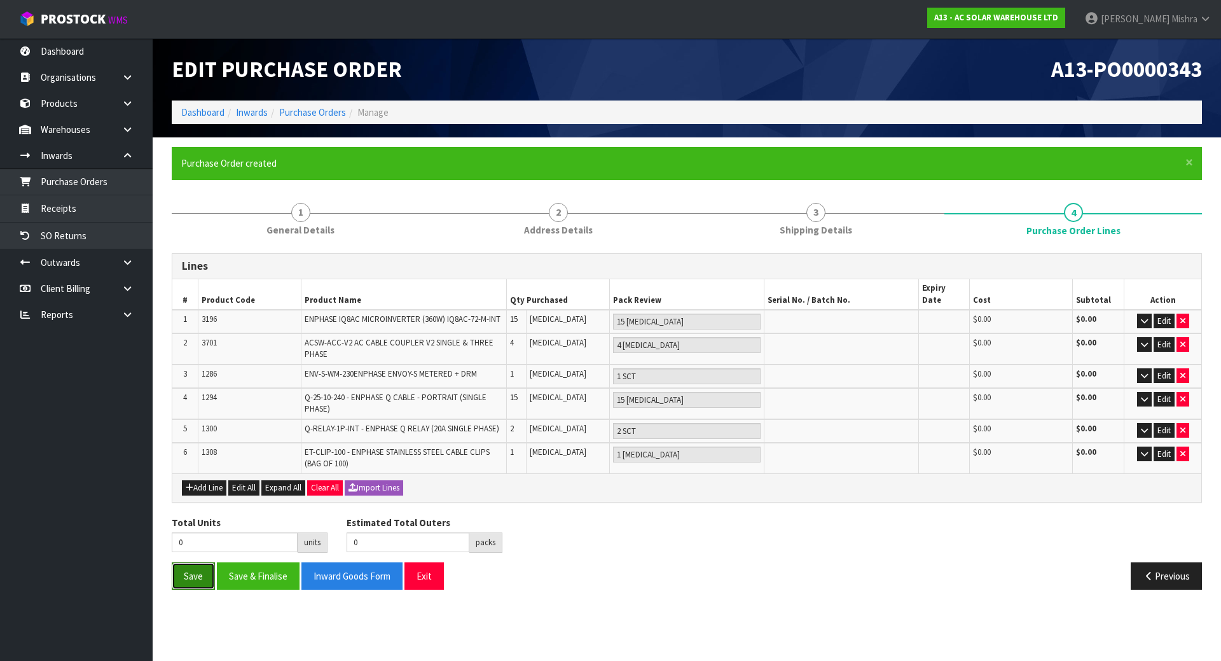
click at [190, 574] on button "Save" at bounding box center [193, 575] width 43 height 27
click at [194, 109] on link "Dashboard" at bounding box center [202, 112] width 43 height 12
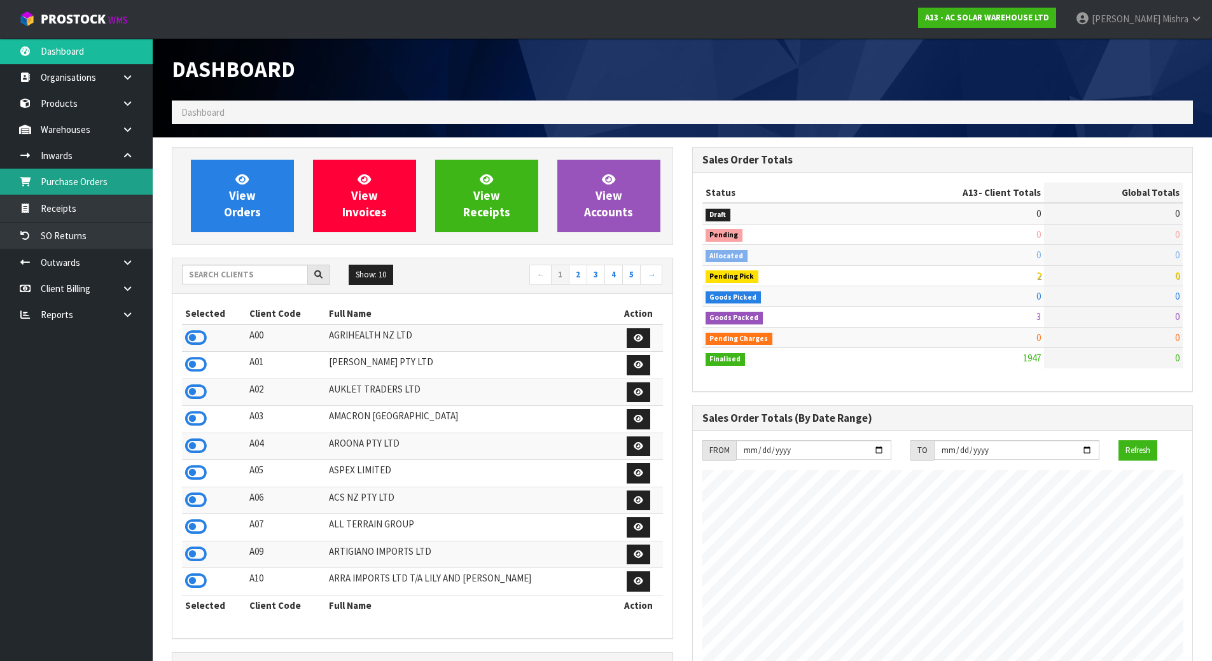
scroll to position [1005, 520]
